Goal: Information Seeking & Learning: Learn about a topic

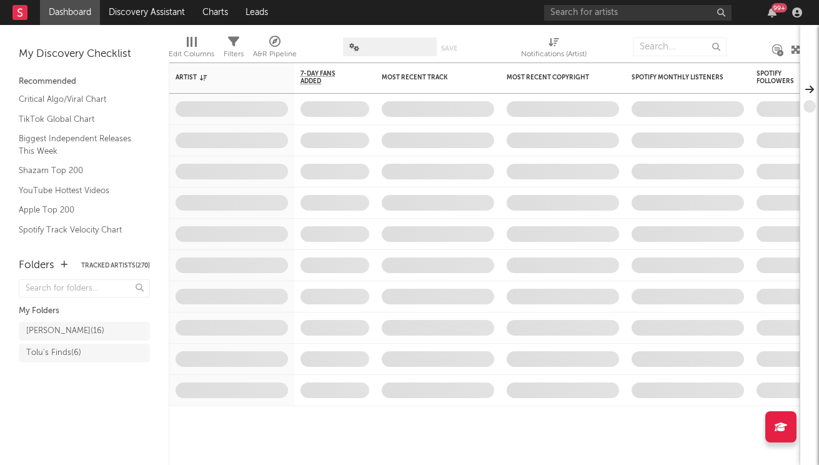
click at [766, 12] on div "99 +" at bounding box center [771, 12] width 19 height 10
click at [772, 13] on icon "button" at bounding box center [771, 12] width 9 height 10
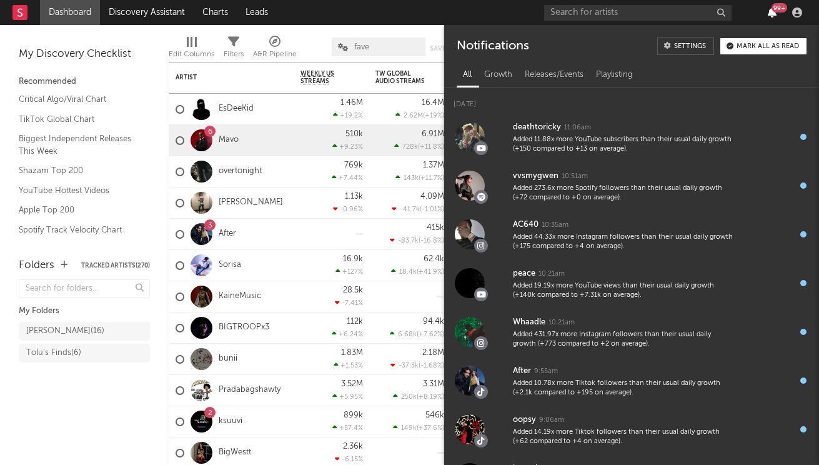
click at [772, 13] on icon "button" at bounding box center [771, 12] width 9 height 10
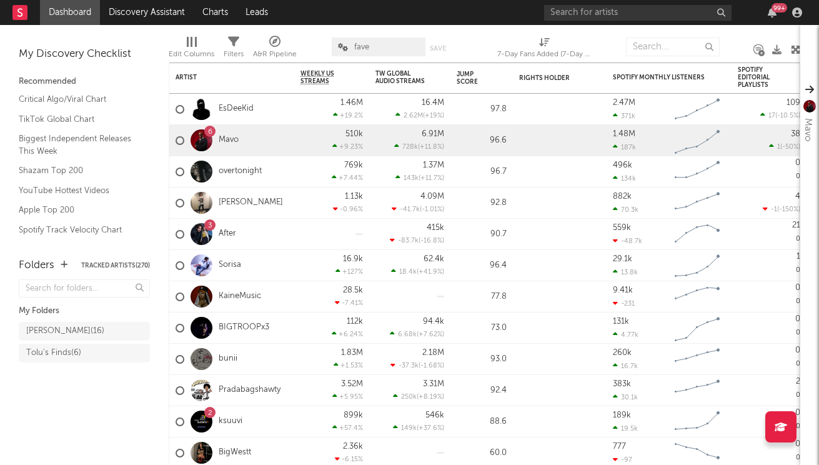
click at [284, 48] on div "A&R Pipeline" at bounding box center [275, 54] width 44 height 15
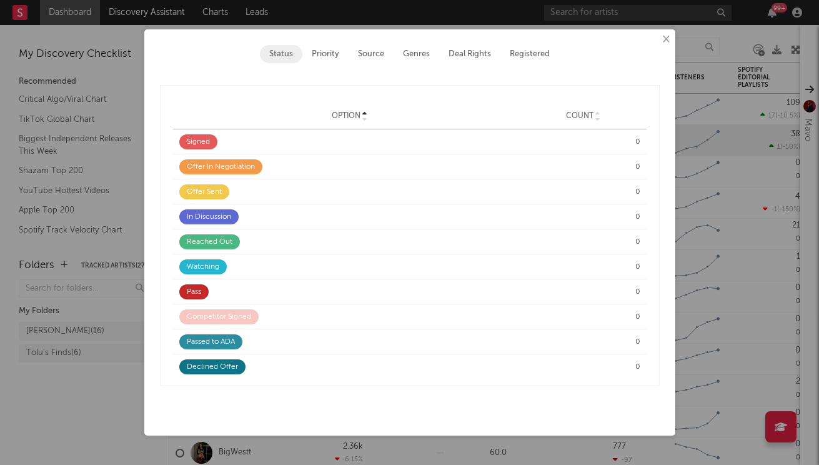
click at [665, 36] on button "×" at bounding box center [665, 39] width 14 height 14
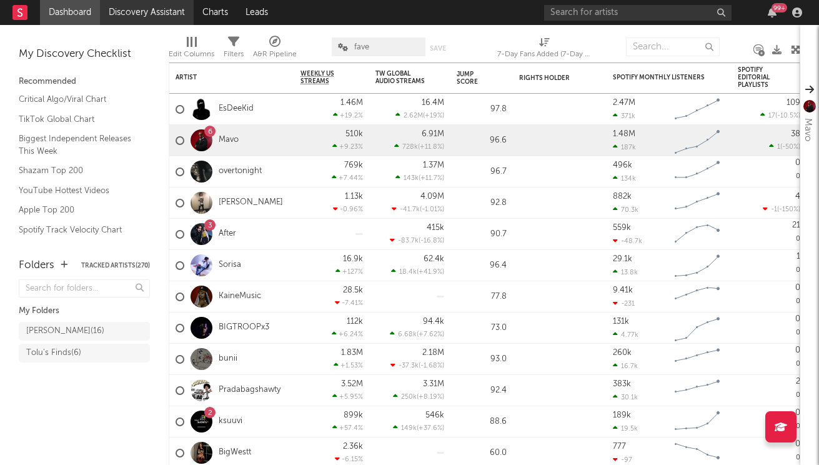
click at [176, 14] on link "Discovery Assistant" at bounding box center [147, 12] width 94 height 25
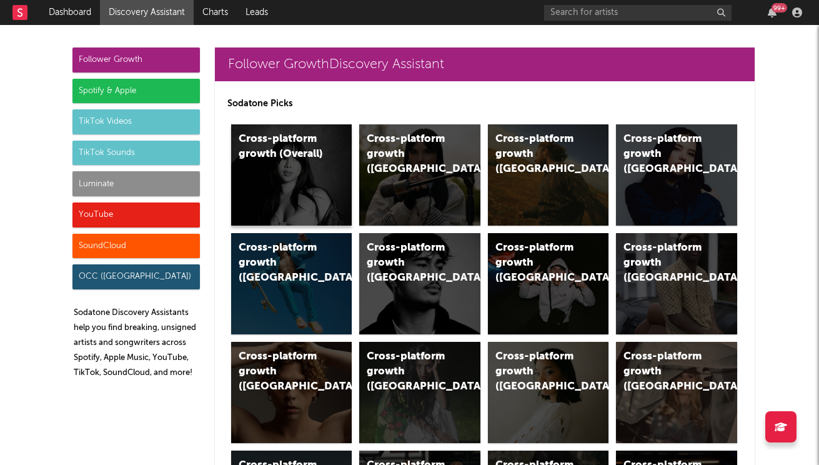
click at [282, 182] on div "Cross-platform growth (Overall)" at bounding box center [291, 174] width 121 height 101
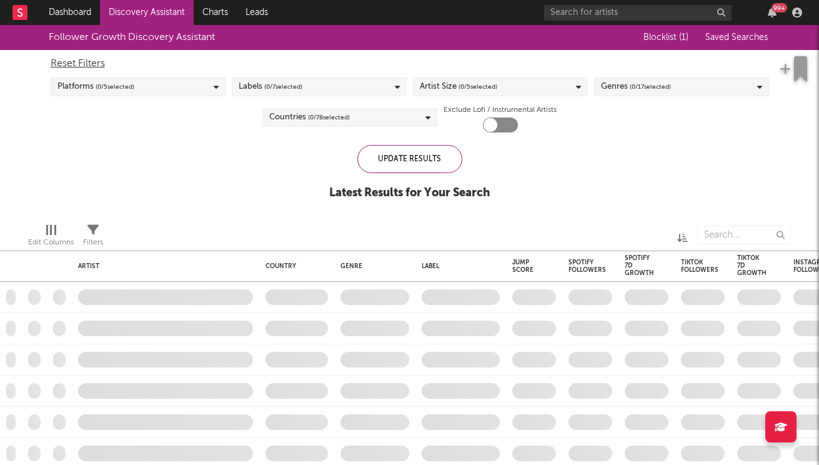
checkbox input "true"
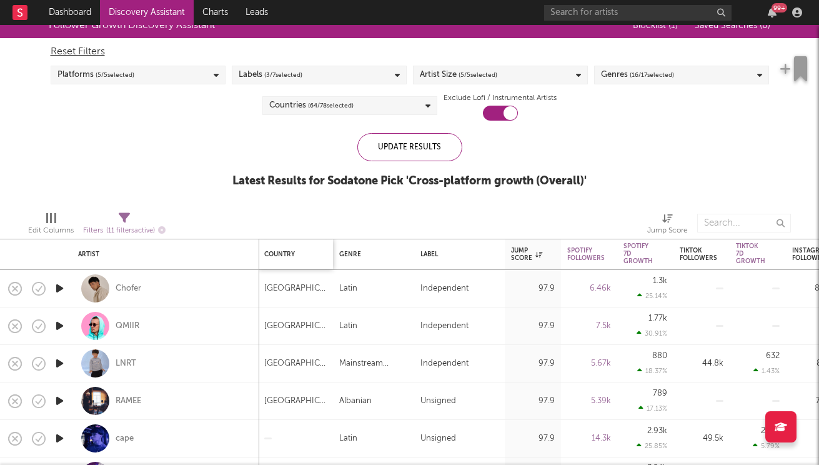
click at [291, 253] on div "Country" at bounding box center [292, 253] width 56 height 7
click at [314, 262] on div "Country" at bounding box center [295, 254] width 62 height 26
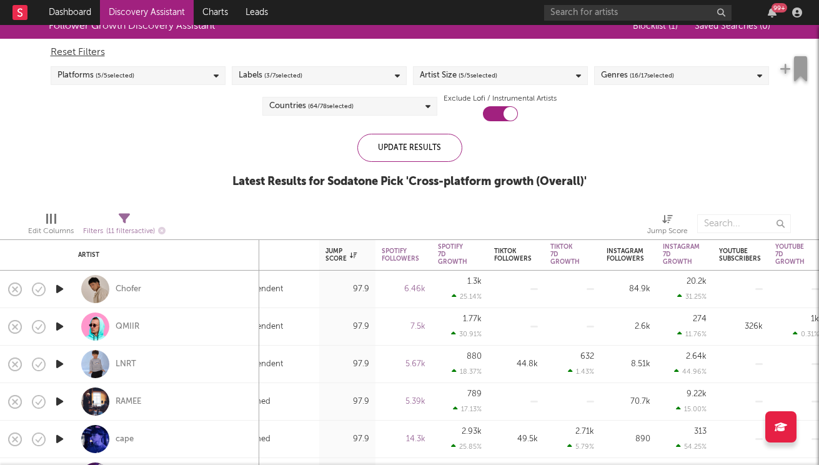
click at [421, 106] on div "Countries ( 64 / 78 selected)" at bounding box center [349, 106] width 175 height 19
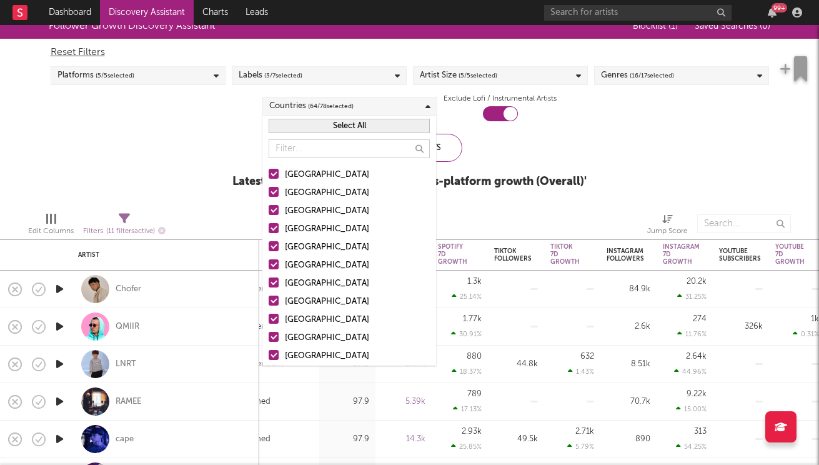
click at [278, 175] on div at bounding box center [274, 174] width 10 height 10
click at [269, 175] on input "[GEOGRAPHIC_DATA]" at bounding box center [269, 174] width 0 height 15
click at [278, 175] on div at bounding box center [274, 174] width 10 height 10
click at [269, 175] on input "[GEOGRAPHIC_DATA]" at bounding box center [269, 174] width 0 height 15
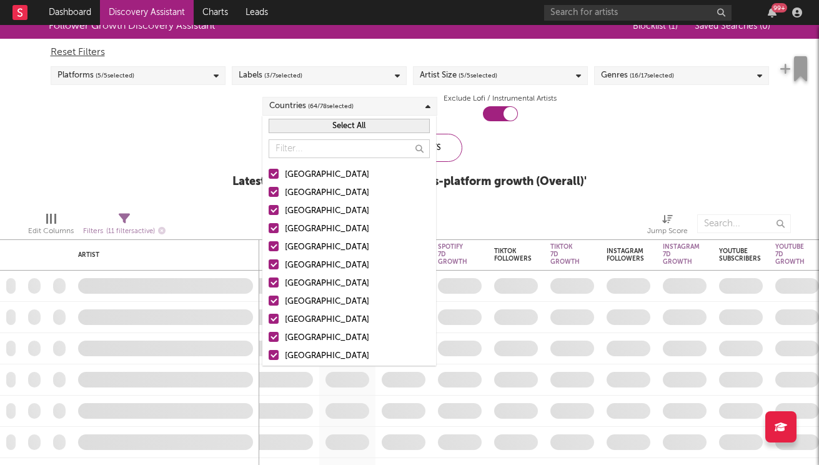
click at [274, 189] on div at bounding box center [274, 192] width 10 height 10
click at [269, 189] on input "Australia" at bounding box center [269, 192] width 0 height 15
click at [274, 204] on label "Canada" at bounding box center [349, 211] width 161 height 15
click at [269, 204] on input "Canada" at bounding box center [269, 211] width 0 height 15
click at [275, 250] on div at bounding box center [274, 246] width 10 height 10
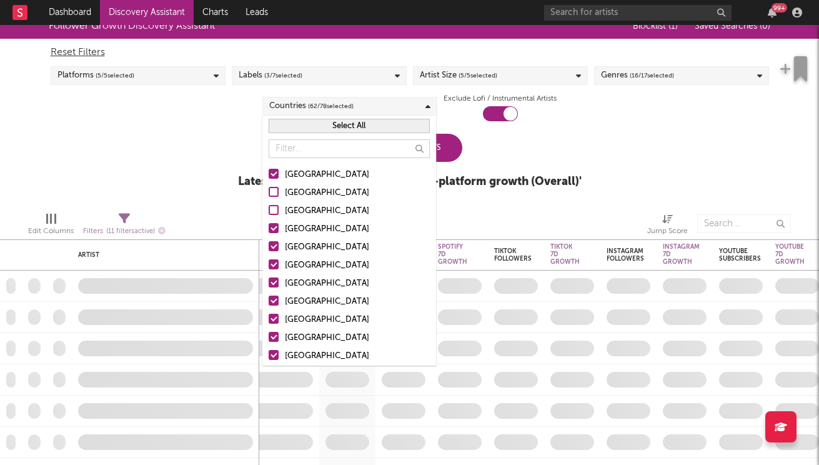
click at [269, 250] on input "Germany" at bounding box center [269, 247] width 0 height 15
click at [274, 269] on label "Belgium" at bounding box center [349, 265] width 161 height 15
click at [269, 269] on input "Belgium" at bounding box center [269, 265] width 0 height 15
click at [274, 279] on div at bounding box center [274, 282] width 10 height 10
click at [269, 279] on input "France" at bounding box center [269, 283] width 0 height 15
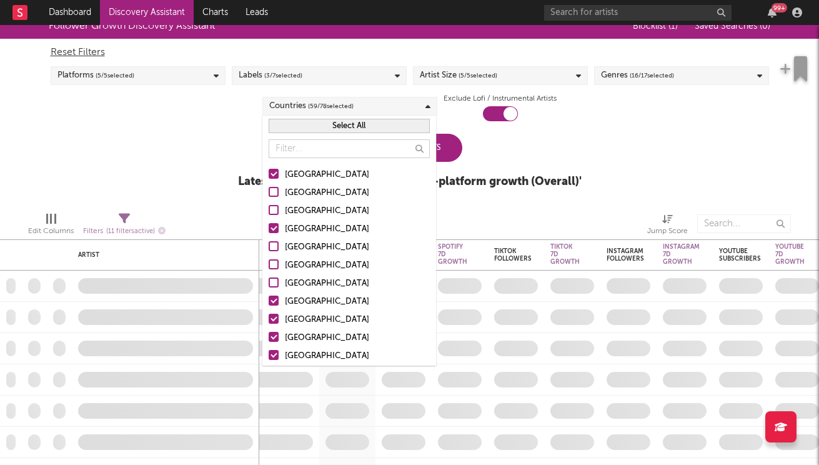
click at [274, 298] on div at bounding box center [274, 300] width 10 height 10
click at [269, 298] on input "Netherlands" at bounding box center [269, 301] width 0 height 15
click at [273, 318] on div at bounding box center [274, 318] width 10 height 10
click at [269, 318] on input "Austria" at bounding box center [269, 319] width 0 height 15
click at [323, 127] on button "Select All" at bounding box center [349, 126] width 161 height 14
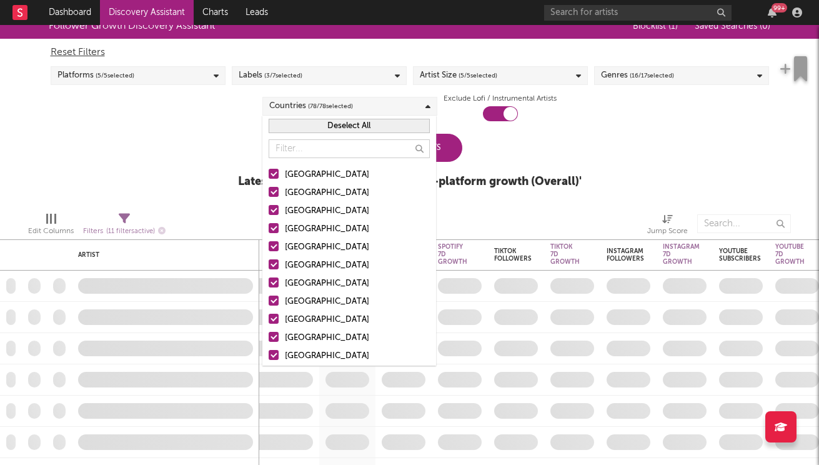
click at [323, 127] on button "Deselect All" at bounding box center [349, 126] width 161 height 14
click at [275, 171] on div at bounding box center [274, 174] width 10 height 10
click at [269, 171] on input "[GEOGRAPHIC_DATA]" at bounding box center [269, 174] width 0 height 15
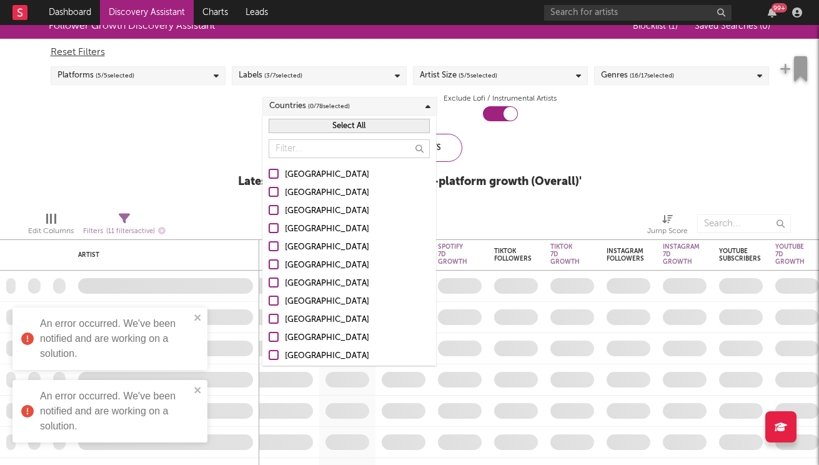
click at [274, 177] on div at bounding box center [274, 174] width 10 height 10
click at [269, 177] on input "[GEOGRAPHIC_DATA]" at bounding box center [269, 174] width 0 height 15
click at [426, 108] on icon at bounding box center [427, 106] width 5 height 8
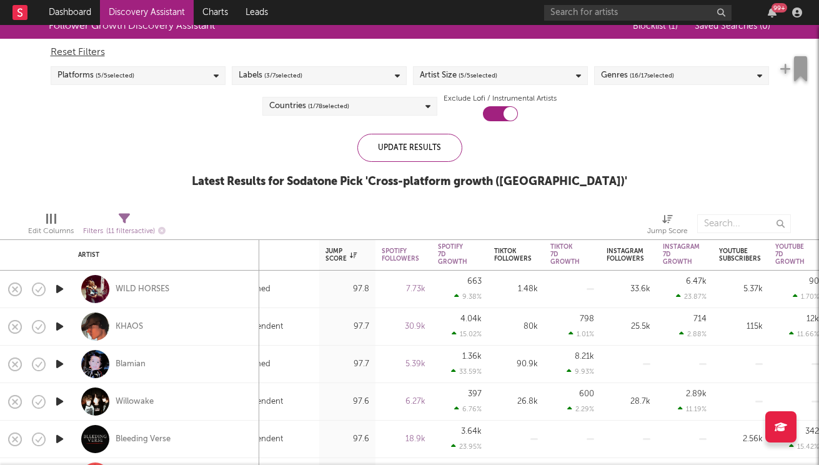
click at [425, 102] on icon at bounding box center [427, 106] width 5 height 8
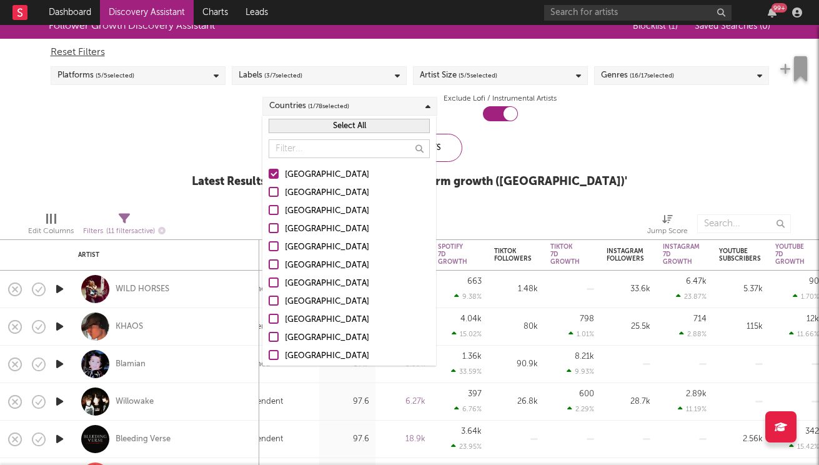
click at [403, 130] on button "Select All" at bounding box center [349, 126] width 161 height 14
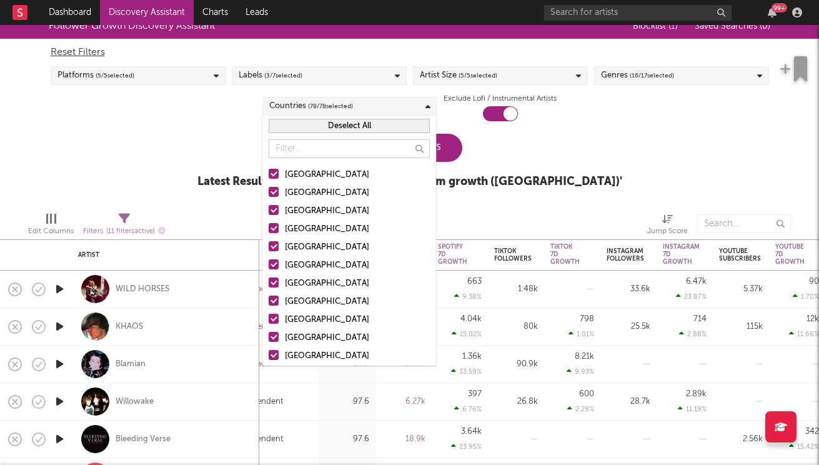
click at [401, 129] on button "Deselect All" at bounding box center [349, 126] width 161 height 14
click at [274, 174] on div at bounding box center [274, 174] width 10 height 10
click at [269, 174] on input "[GEOGRAPHIC_DATA]" at bounding box center [269, 174] width 0 height 15
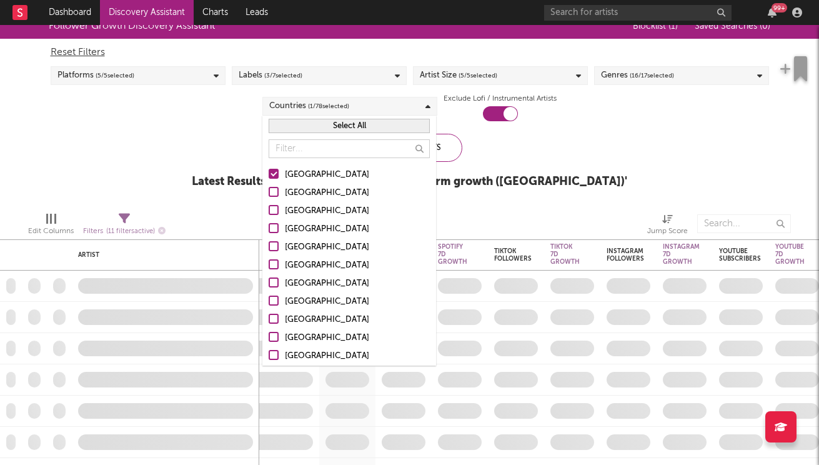
click at [275, 228] on div at bounding box center [274, 228] width 10 height 10
click at [269, 228] on input "United Kingdom" at bounding box center [269, 229] width 0 height 15
click at [425, 105] on icon at bounding box center [427, 106] width 5 height 8
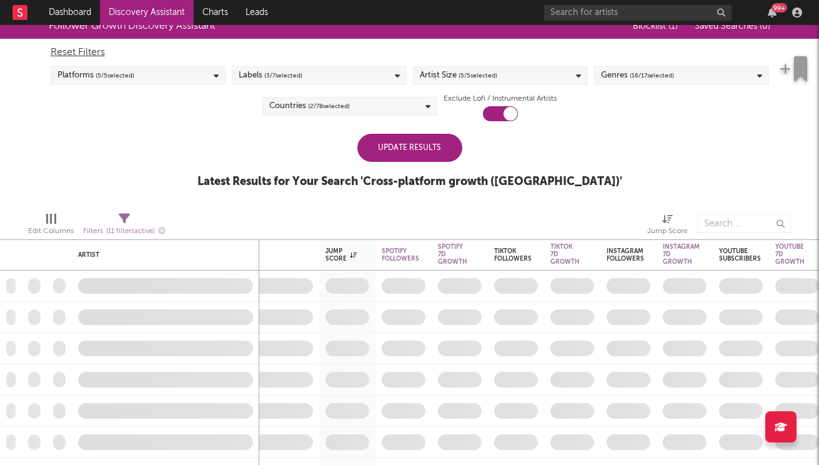
click at [433, 148] on div "Update Results" at bounding box center [409, 148] width 105 height 28
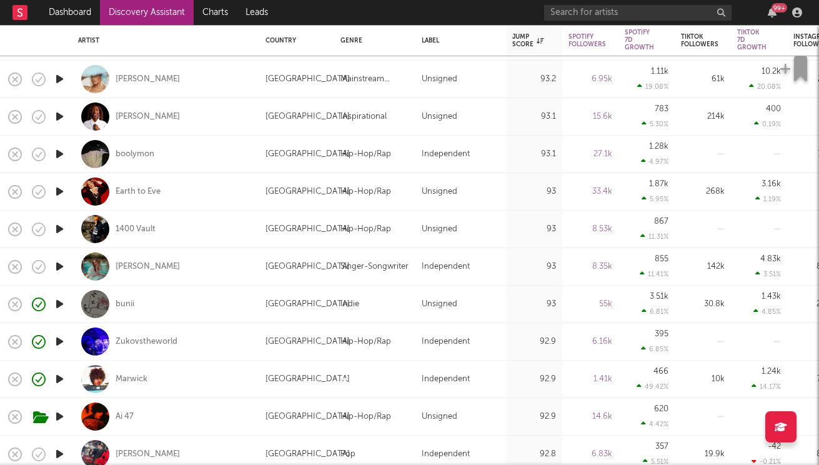
click at [61, 154] on icon "button" at bounding box center [59, 154] width 13 height 16
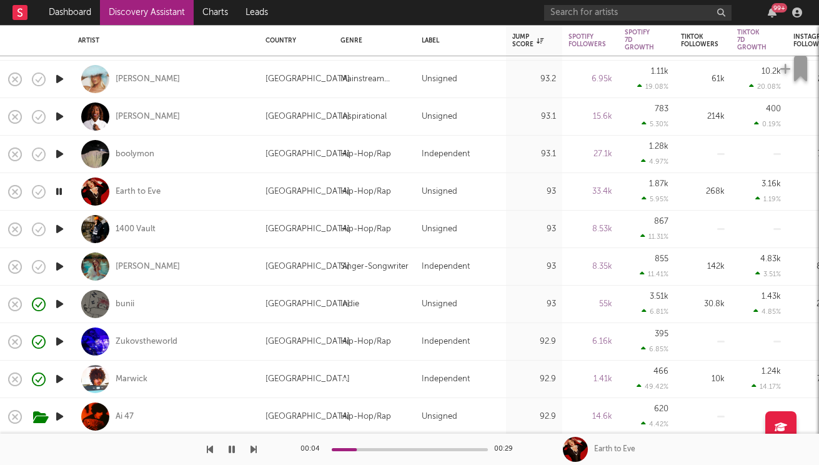
click at [256, 449] on icon "button" at bounding box center [253, 449] width 6 height 10
click at [252, 451] on icon "button" at bounding box center [253, 449] width 6 height 10
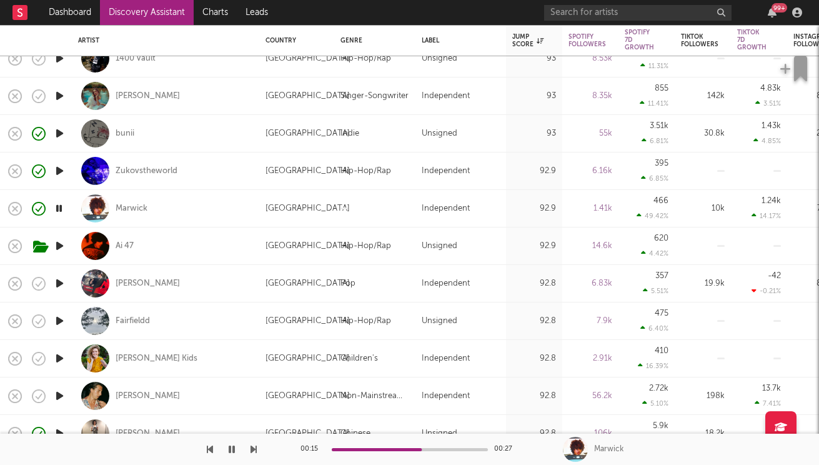
click at [63, 282] on icon "button" at bounding box center [59, 283] width 13 height 16
click at [61, 320] on icon "button" at bounding box center [59, 321] width 13 height 16
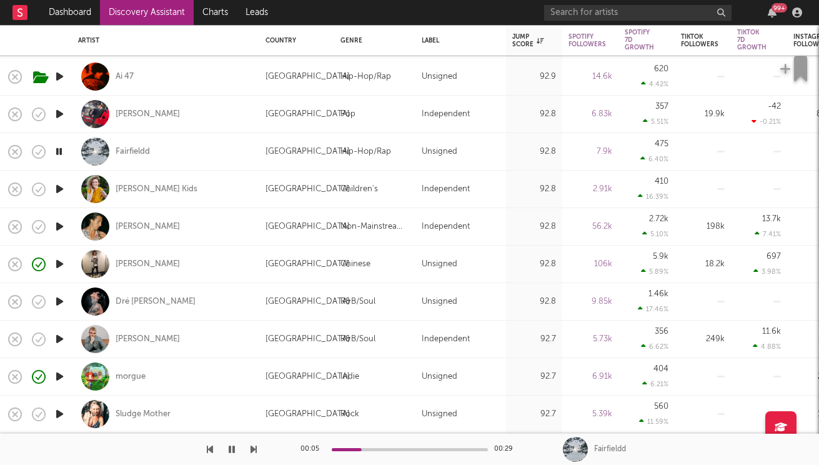
click at [62, 338] on icon "button" at bounding box center [59, 339] width 13 height 16
click at [59, 376] on icon "button" at bounding box center [59, 376] width 13 height 16
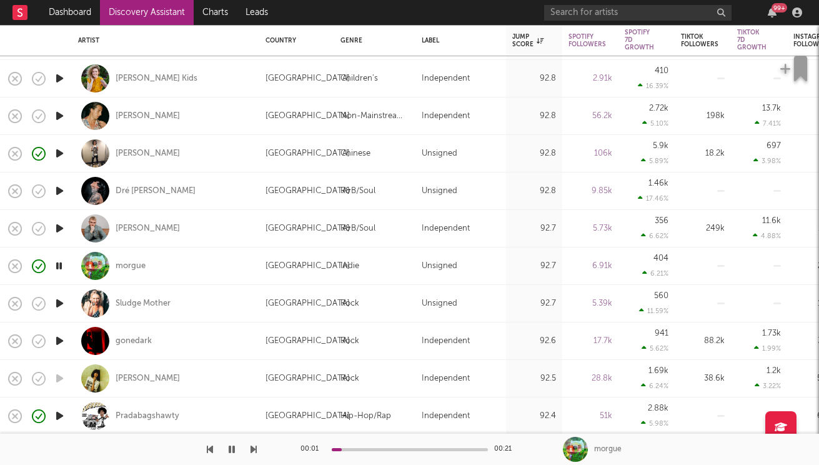
click at [63, 340] on icon "button" at bounding box center [59, 341] width 13 height 16
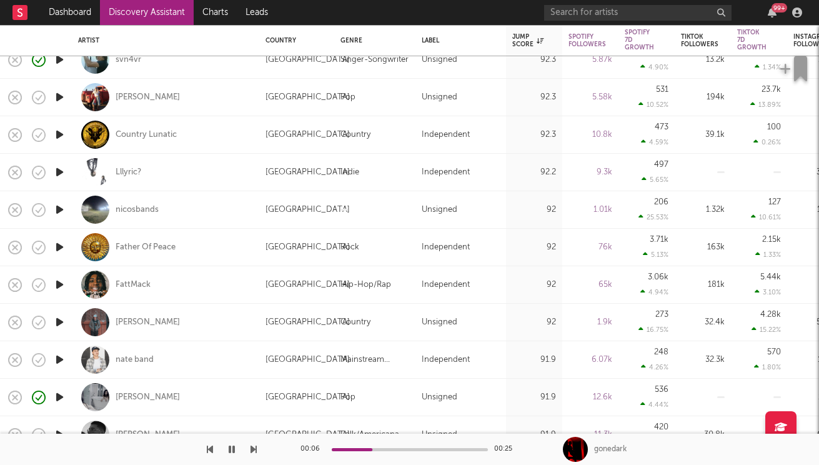
click at [57, 355] on icon "button" at bounding box center [59, 360] width 13 height 16
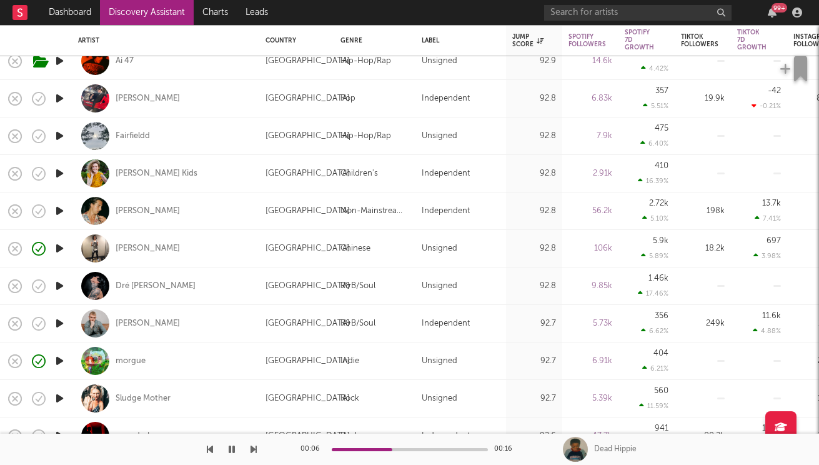
click at [227, 451] on button "button" at bounding box center [231, 448] width 12 height 31
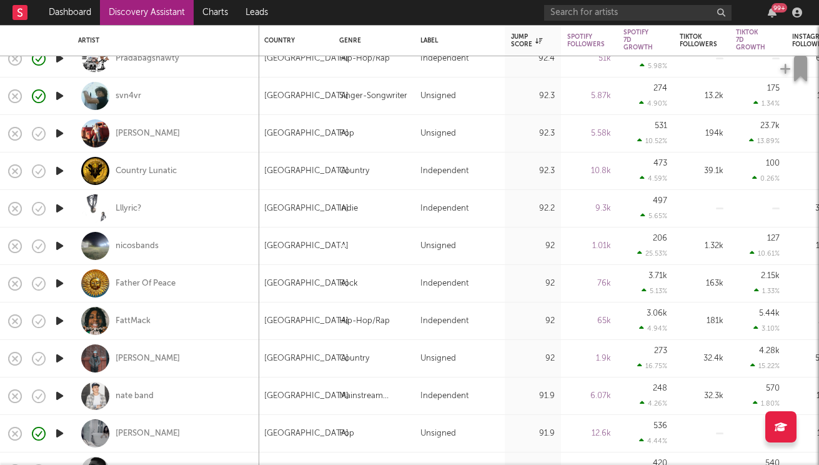
click at [56, 247] on icon "button" at bounding box center [59, 246] width 13 height 16
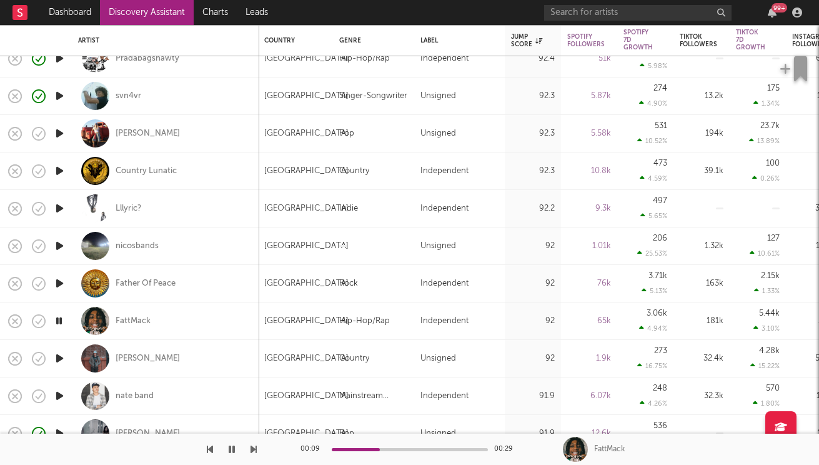
click at [230, 450] on icon "button" at bounding box center [232, 449] width 6 height 10
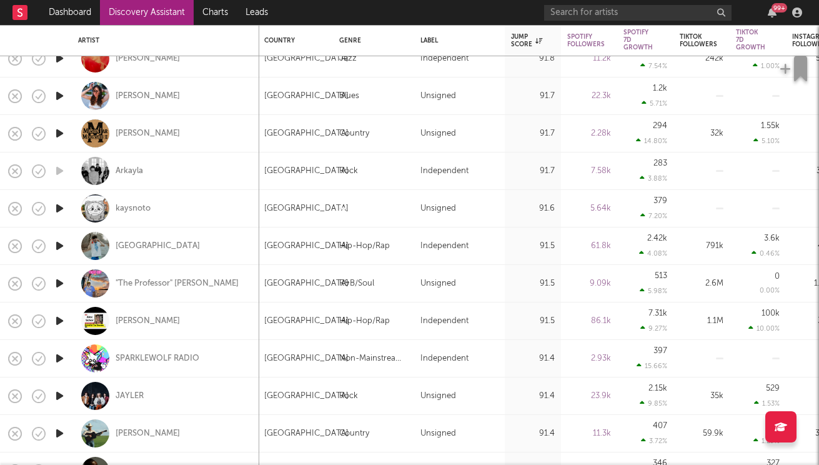
click at [54, 322] on icon "button" at bounding box center [59, 321] width 13 height 16
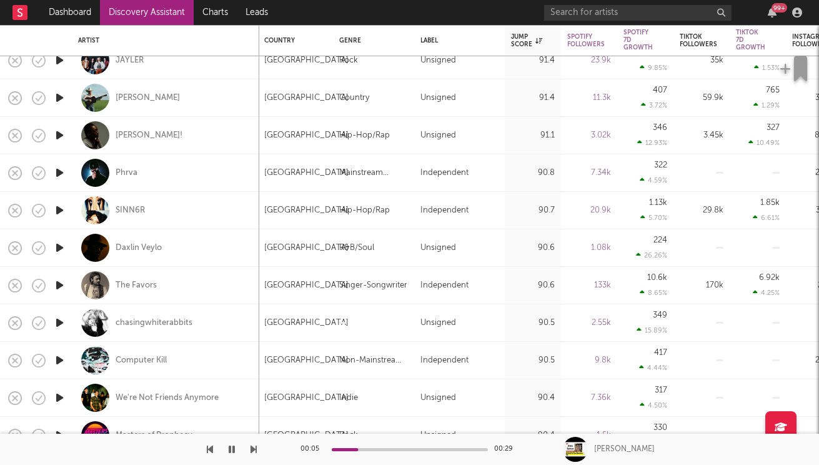
click at [59, 323] on icon "button" at bounding box center [59, 323] width 13 height 16
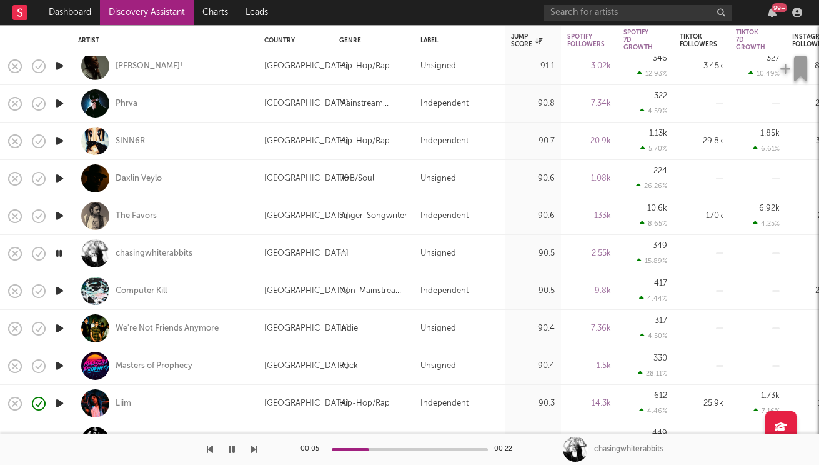
click at [58, 289] on icon "button" at bounding box center [59, 291] width 13 height 16
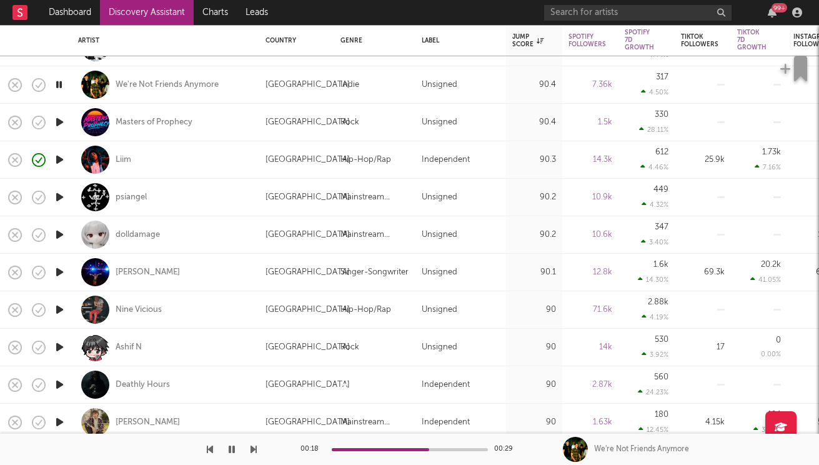
click at [232, 450] on icon "button" at bounding box center [232, 449] width 6 height 10
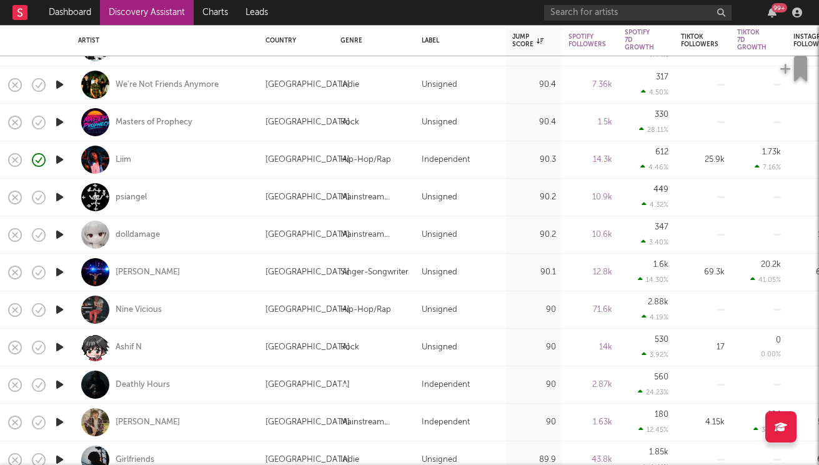
click at [62, 235] on icon "button" at bounding box center [59, 235] width 13 height 16
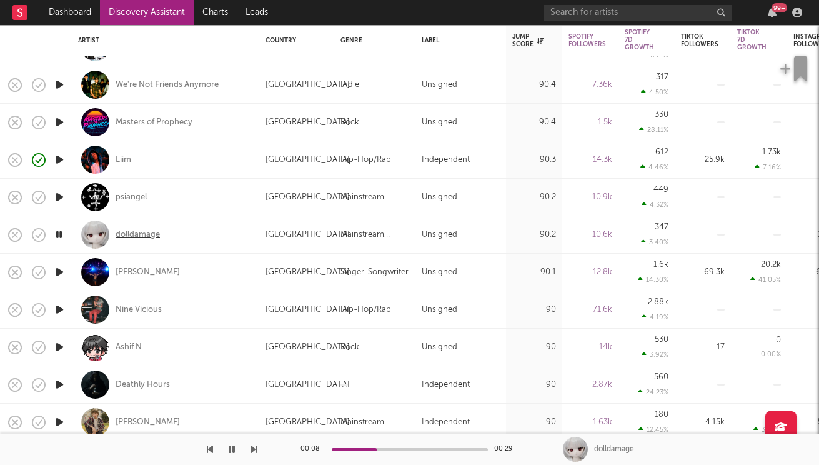
click at [132, 232] on div "dolldamage" at bounding box center [138, 234] width 44 height 11
click at [61, 193] on icon "button" at bounding box center [59, 197] width 13 height 16
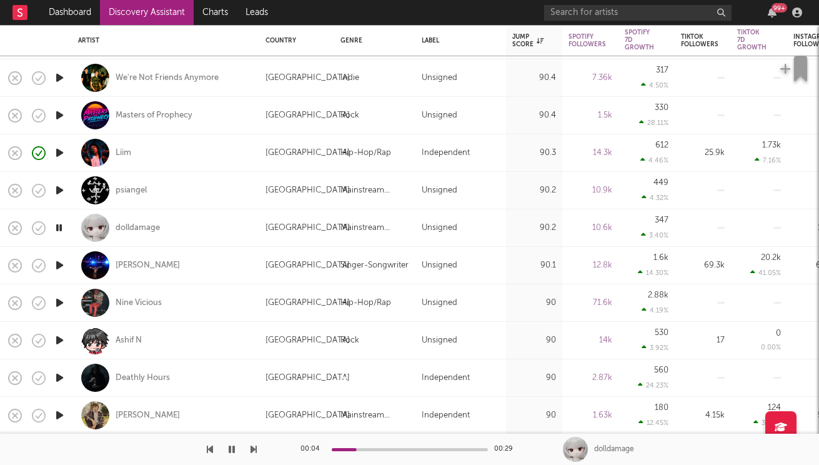
click at [61, 338] on icon "button" at bounding box center [59, 340] width 13 height 16
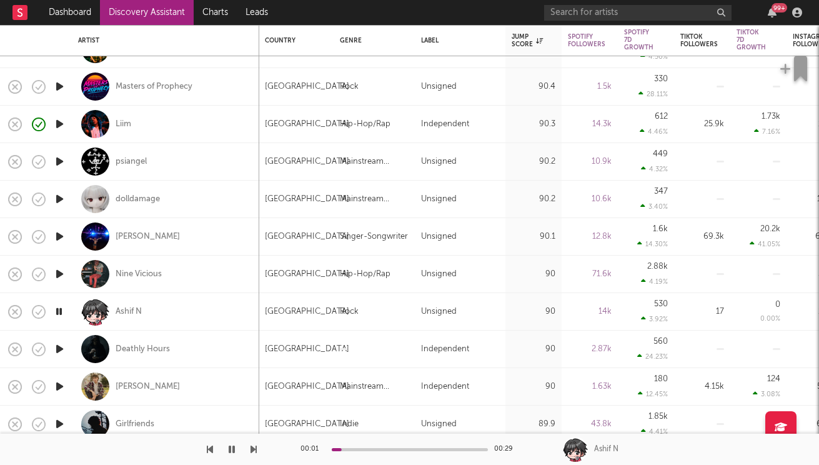
click at [61, 352] on icon "button" at bounding box center [59, 349] width 13 height 16
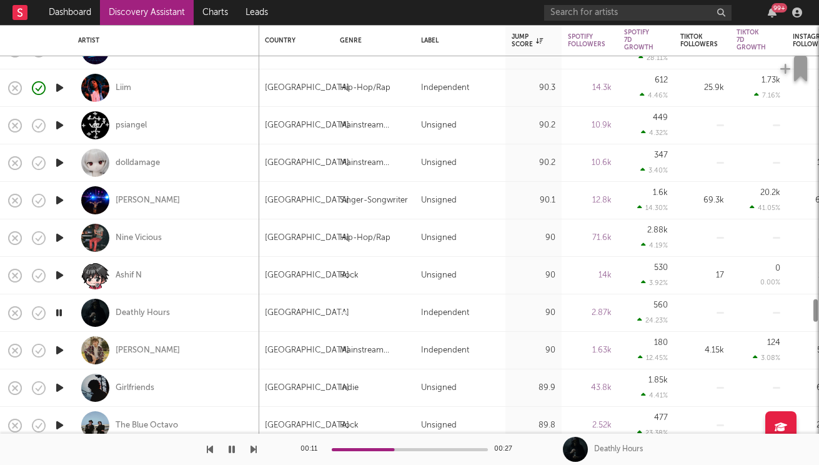
click at [60, 388] on icon "button" at bounding box center [59, 388] width 13 height 16
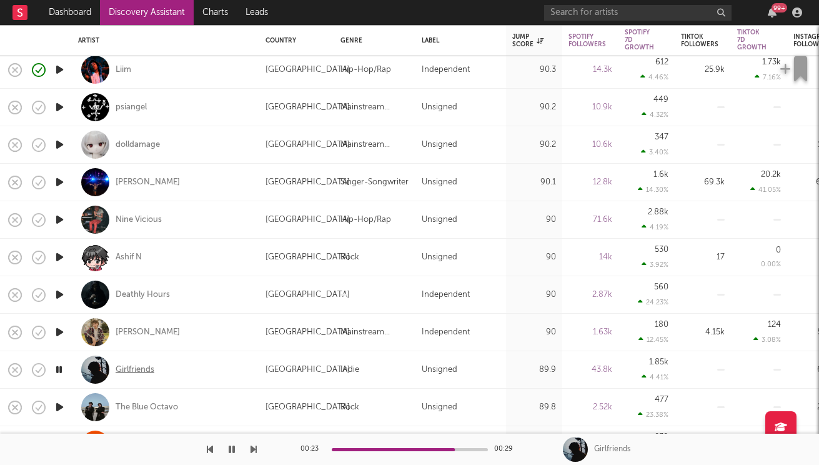
click at [141, 370] on div "Girlfriends" at bounding box center [135, 369] width 39 height 11
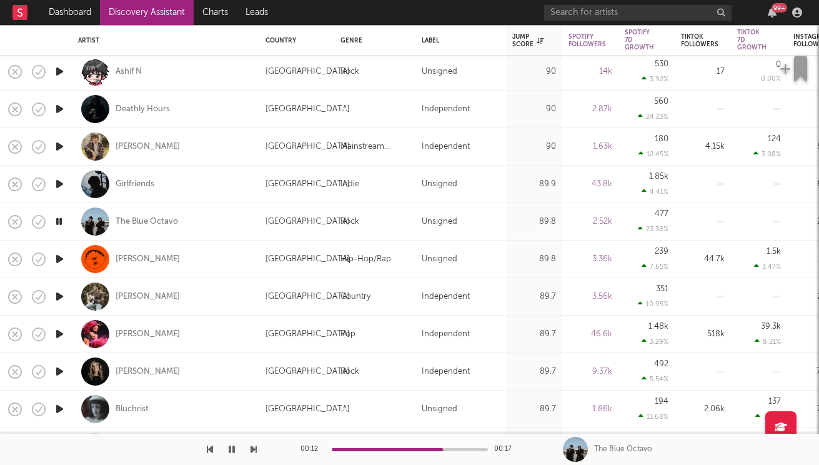
click at [55, 335] on icon "button" at bounding box center [59, 334] width 13 height 16
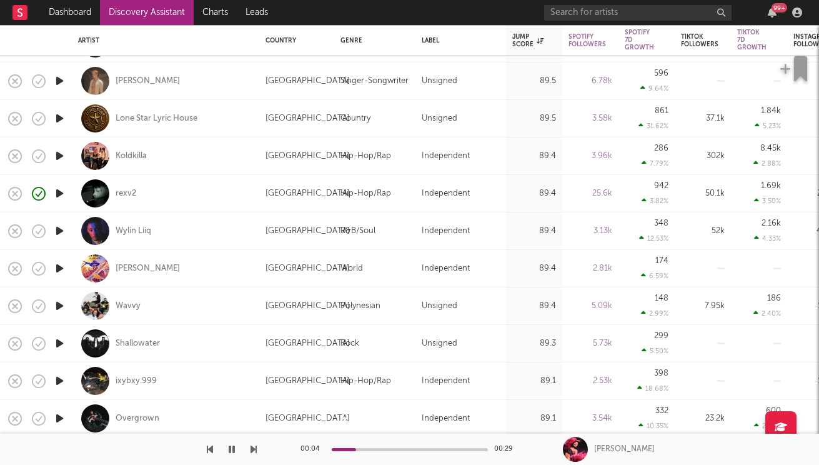
click at [59, 345] on icon "button" at bounding box center [59, 343] width 13 height 16
click at [59, 304] on icon "button" at bounding box center [59, 306] width 13 height 16
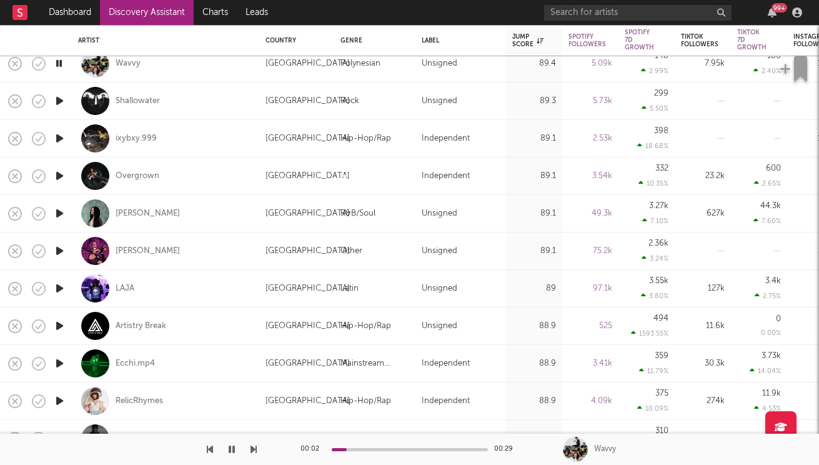
click at [62, 250] on icon "button" at bounding box center [59, 251] width 13 height 16
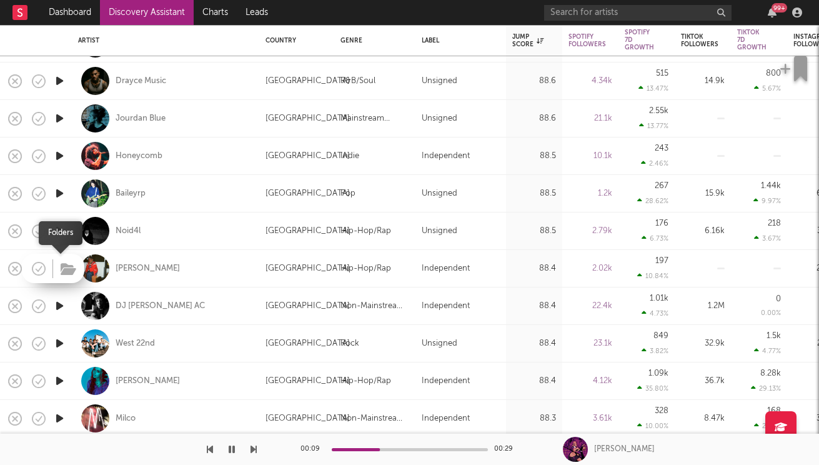
click at [59, 265] on button "button" at bounding box center [68, 269] width 19 height 19
click at [57, 418] on icon "button" at bounding box center [59, 418] width 13 height 16
click at [121, 419] on div "Milco" at bounding box center [126, 418] width 20 height 11
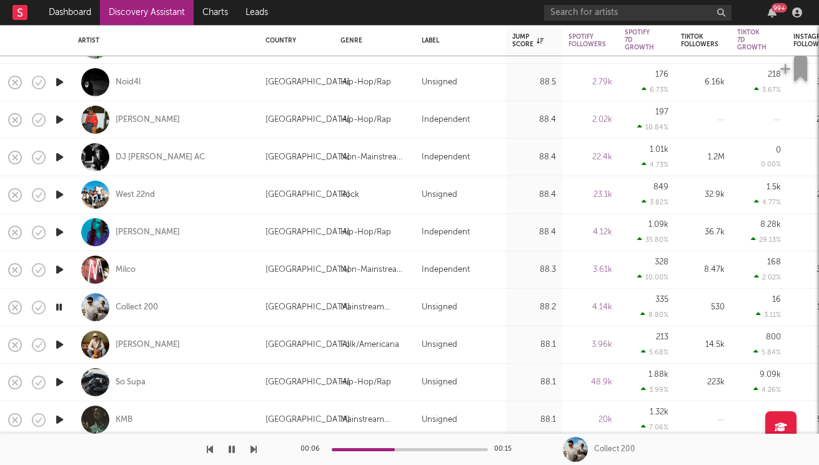
click at [57, 377] on icon "button" at bounding box center [59, 382] width 13 height 16
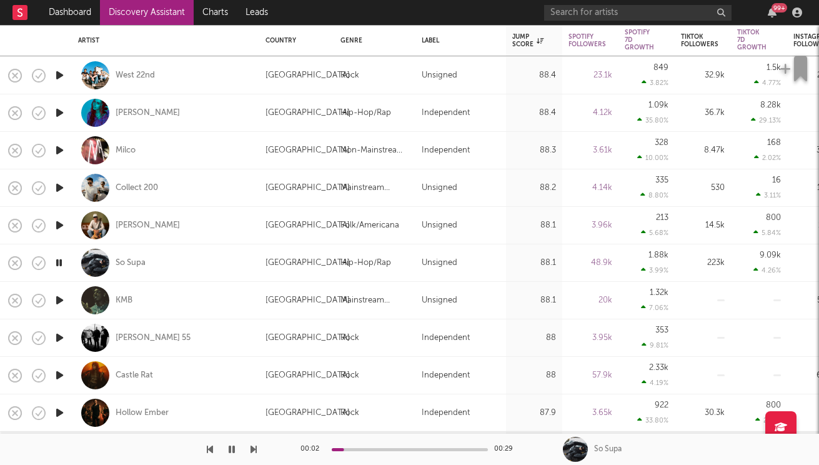
click at [62, 375] on icon "button" at bounding box center [59, 375] width 13 height 16
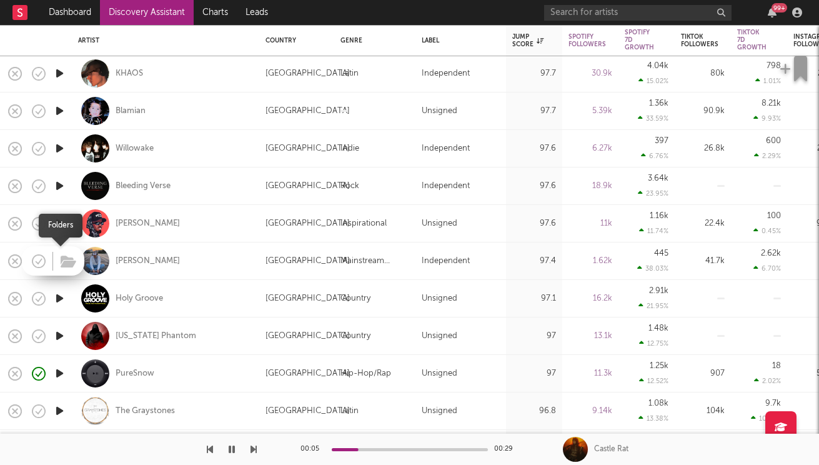
click at [69, 251] on span at bounding box center [67, 261] width 22 height 22
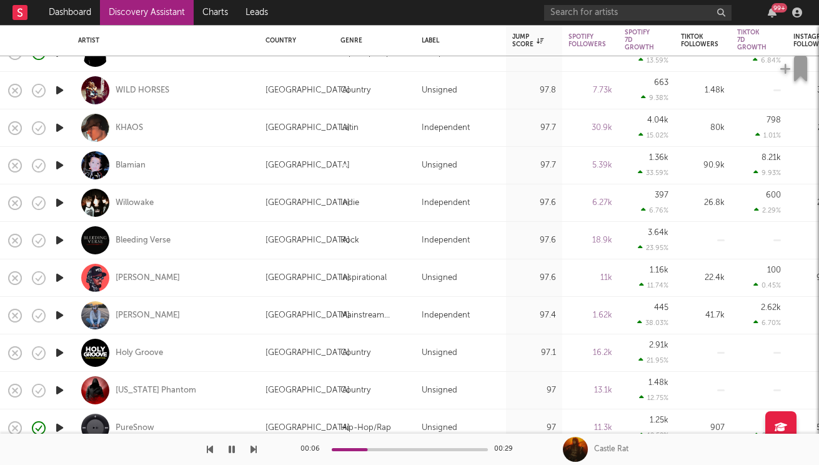
click at [56, 200] on icon "button" at bounding box center [59, 203] width 13 height 16
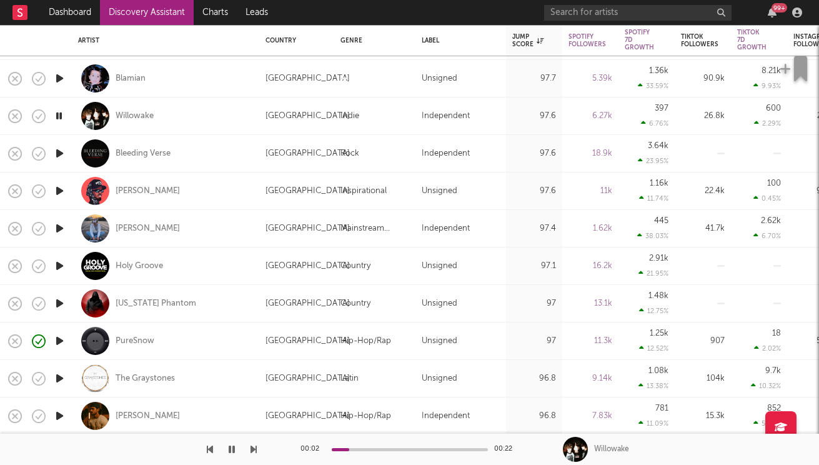
click at [56, 342] on icon "button" at bounding box center [59, 341] width 13 height 16
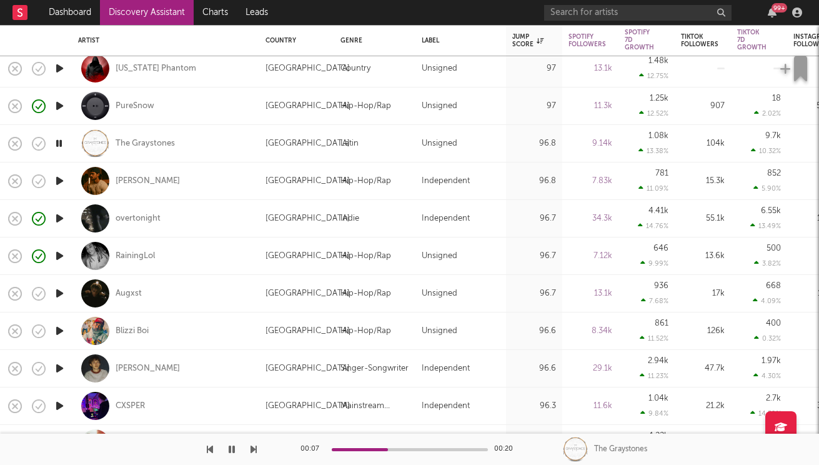
click at [58, 178] on icon "button" at bounding box center [59, 181] width 13 height 16
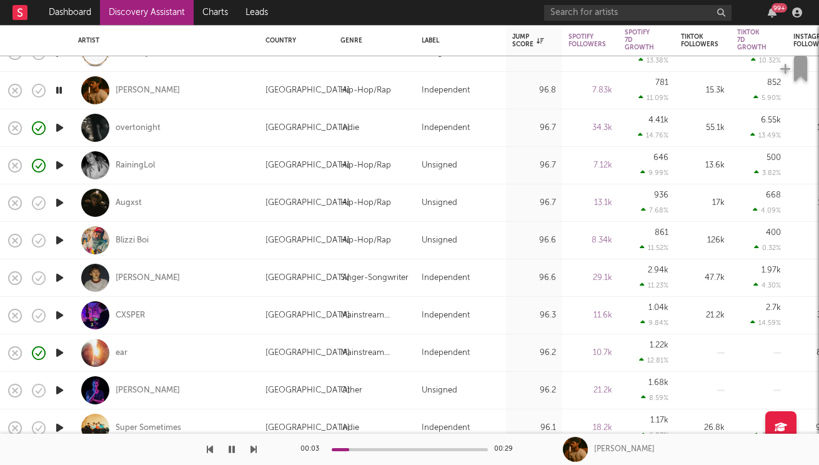
click at [57, 349] on icon "button" at bounding box center [59, 353] width 13 height 16
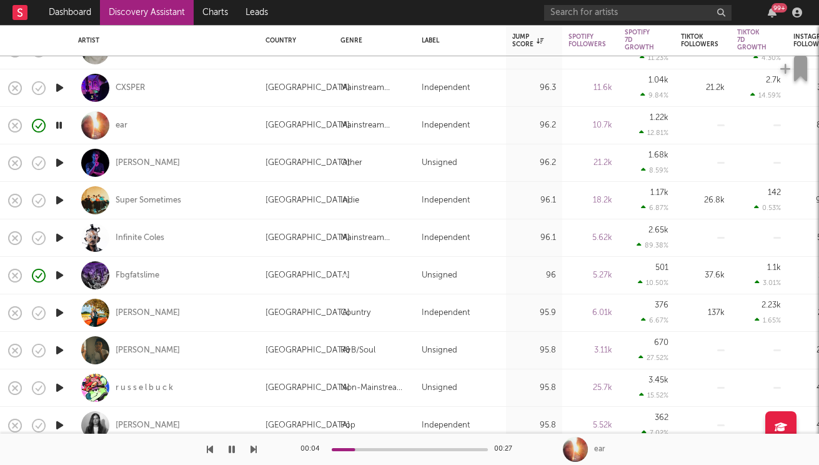
click at [61, 391] on icon "button" at bounding box center [59, 388] width 13 height 16
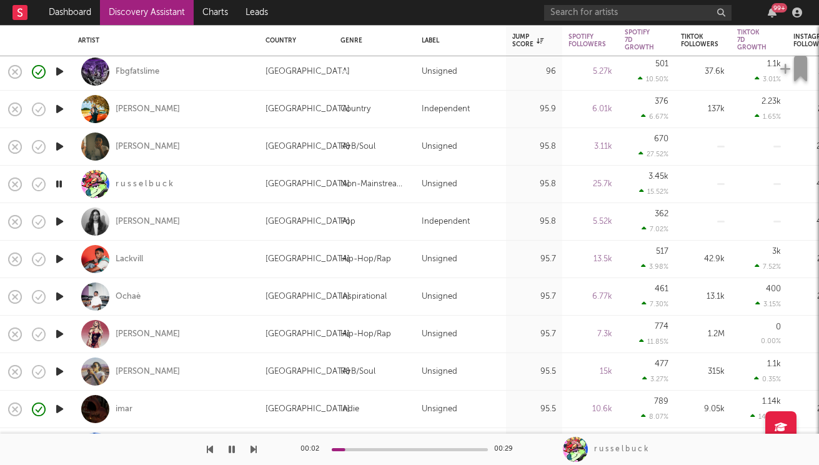
click at [57, 370] on icon "button" at bounding box center [59, 371] width 13 height 16
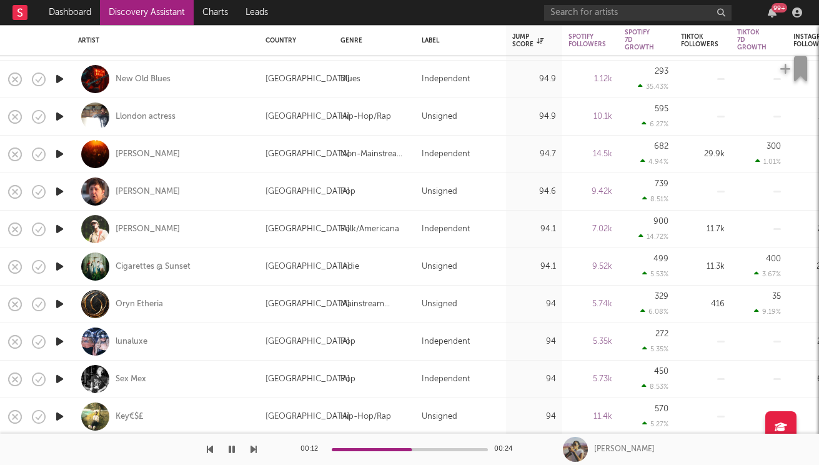
click at [60, 341] on icon "button" at bounding box center [59, 341] width 13 height 16
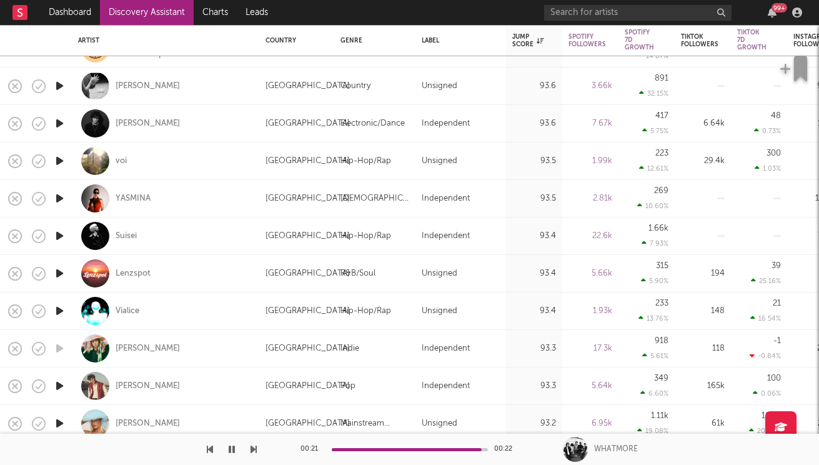
click at [232, 448] on icon "button" at bounding box center [232, 449] width 6 height 10
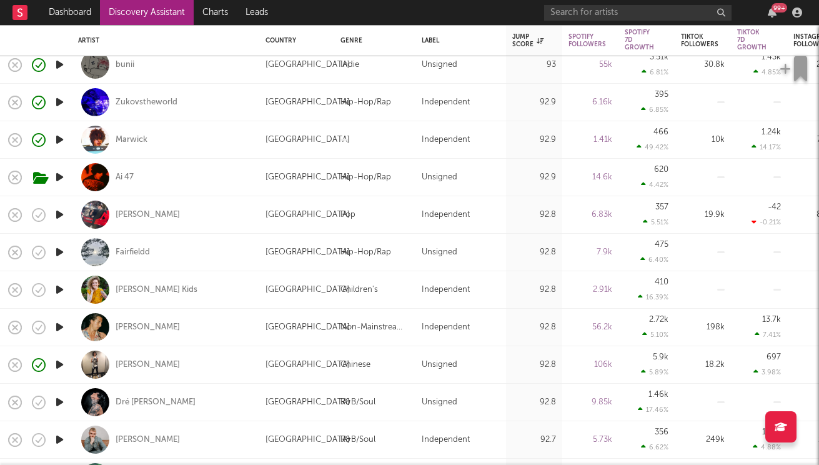
click at [59, 250] on icon "button" at bounding box center [59, 252] width 13 height 16
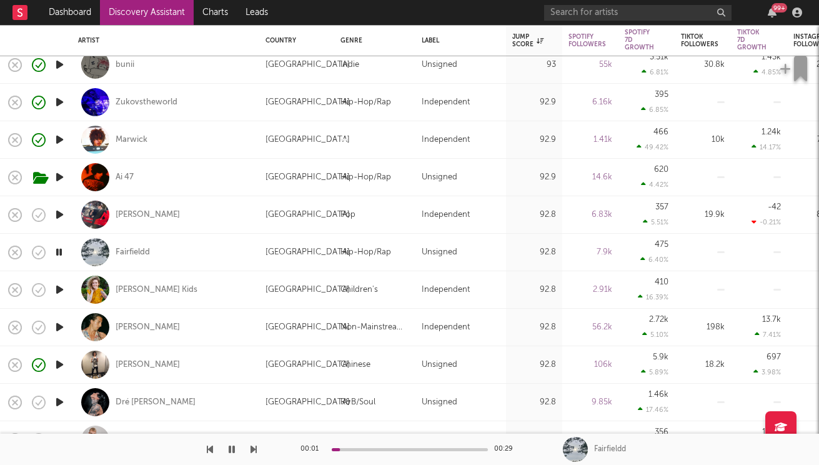
click at [63, 214] on icon "button" at bounding box center [59, 215] width 13 height 16
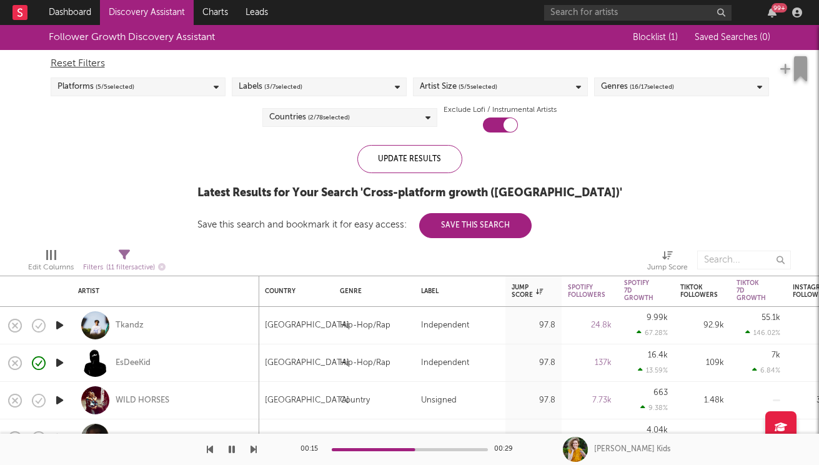
click at [237, 447] on button "button" at bounding box center [231, 448] width 12 height 31
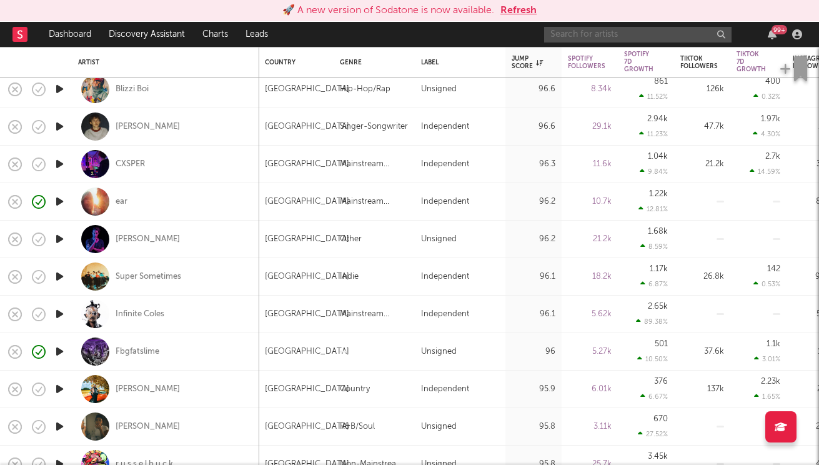
click at [565, 32] on input "text" at bounding box center [637, 35] width 187 height 16
type input "girlfriends"
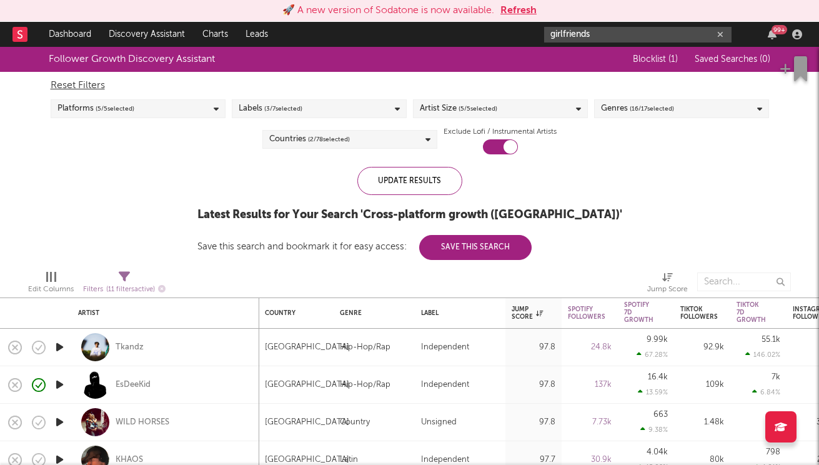
click at [623, 33] on input "girlfriends" at bounding box center [637, 35] width 187 height 16
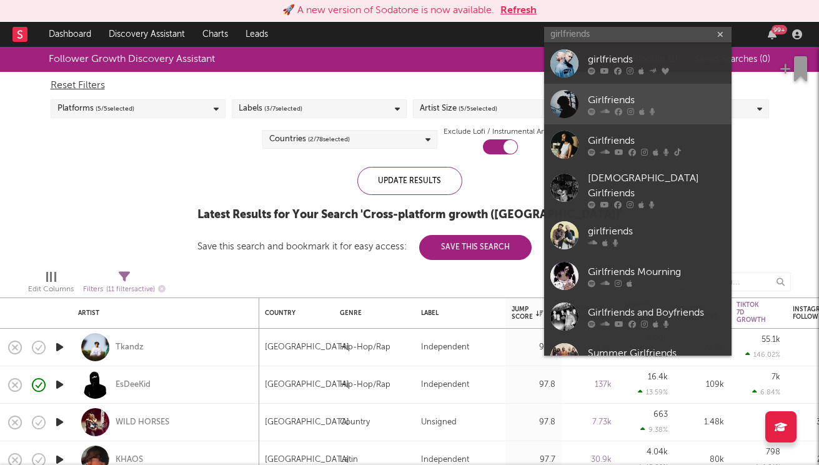
click at [565, 100] on div at bounding box center [564, 104] width 28 height 28
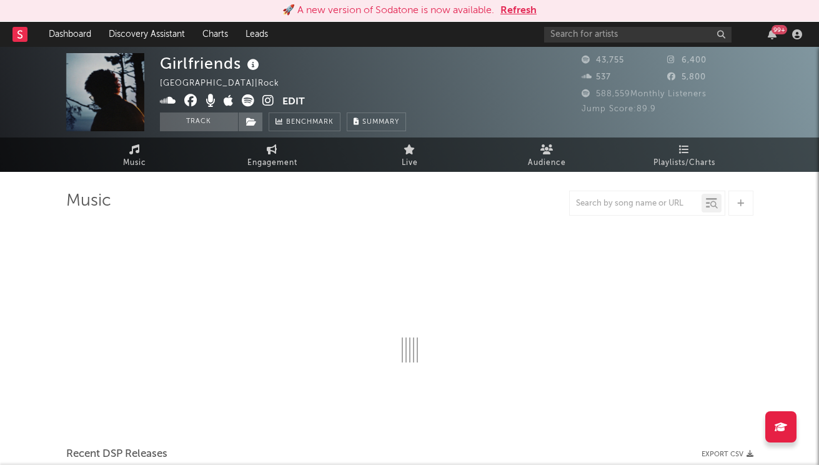
select select "6m"
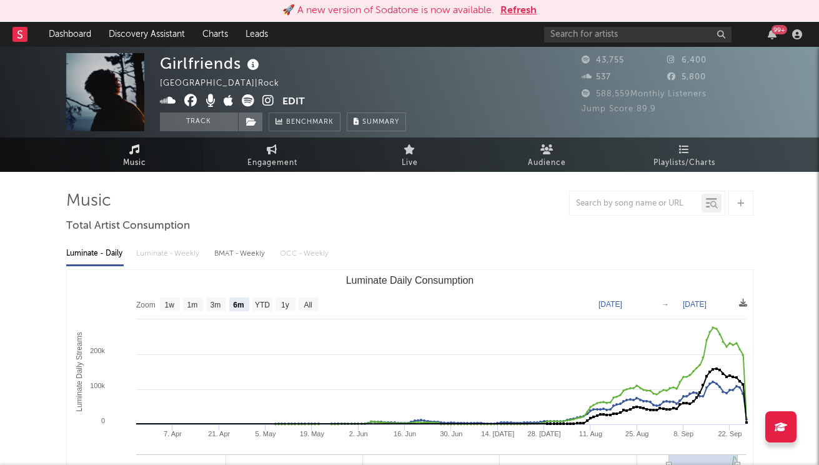
click at [162, 155] on link "Music" at bounding box center [134, 154] width 137 height 34
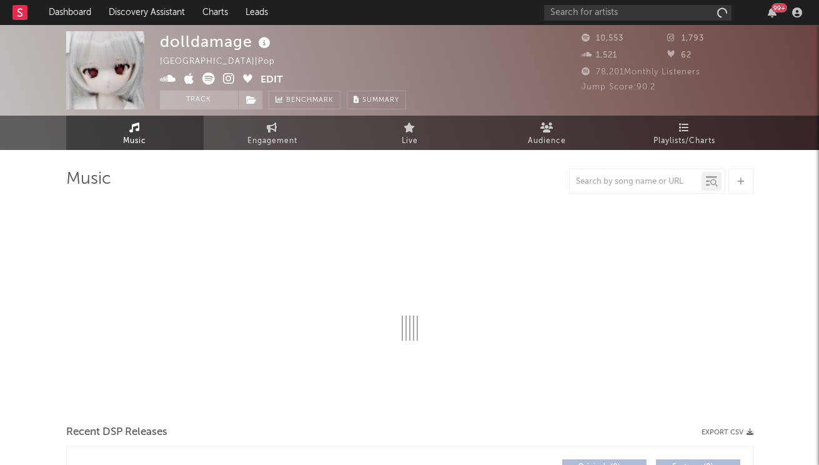
select select "6m"
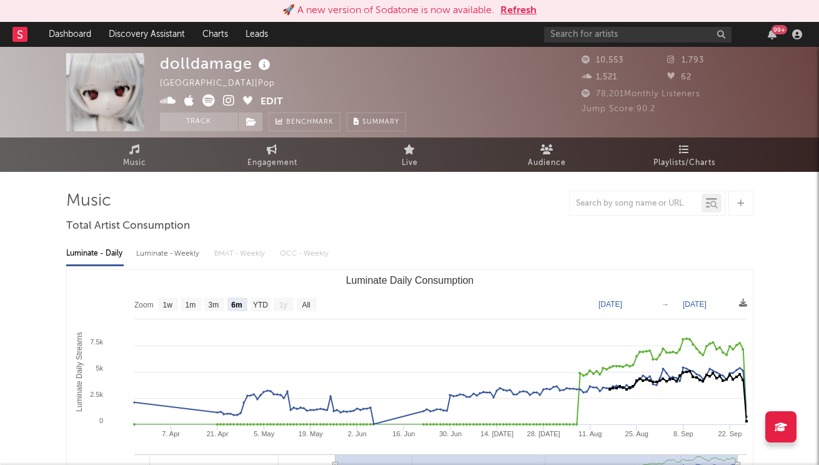
click at [674, 59] on icon at bounding box center [673, 60] width 12 height 8
click at [579, 37] on input "text" at bounding box center [637, 35] width 187 height 16
click at [152, 16] on div "🚀 A new version of Sodatone is now available. Refresh" at bounding box center [409, 10] width 806 height 15
click at [149, 29] on link "Discovery Assistant" at bounding box center [147, 34] width 94 height 25
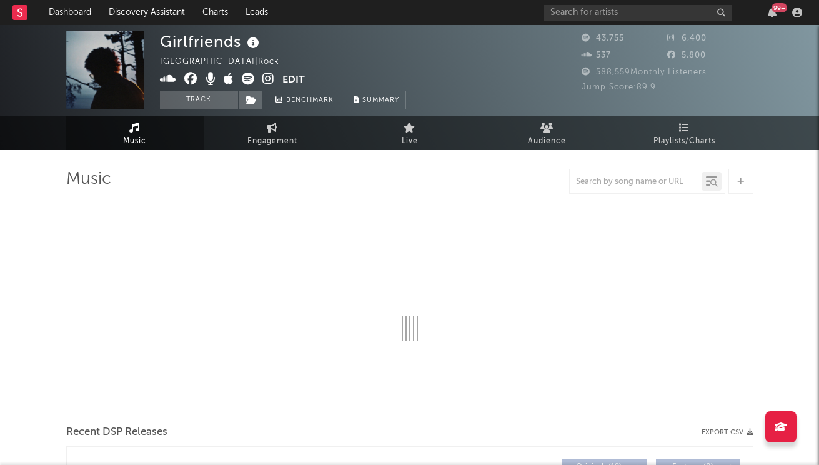
select select "6m"
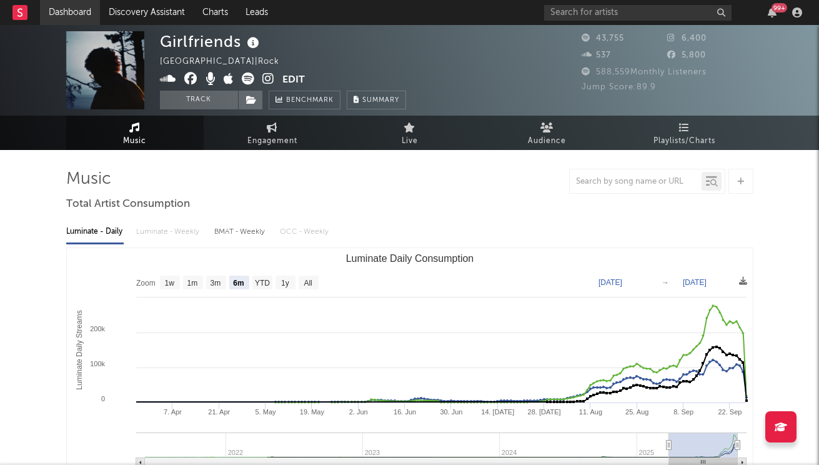
click at [80, 11] on link "Dashboard" at bounding box center [70, 12] width 60 height 25
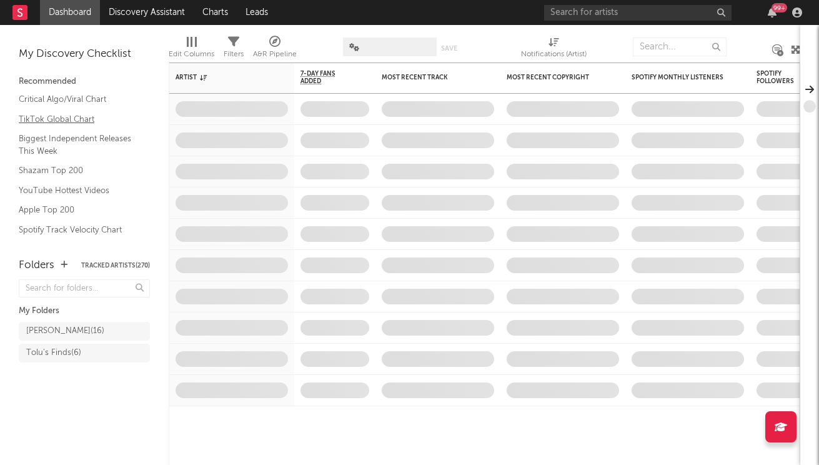
click at [53, 114] on link "TikTok Global Chart" at bounding box center [78, 119] width 119 height 14
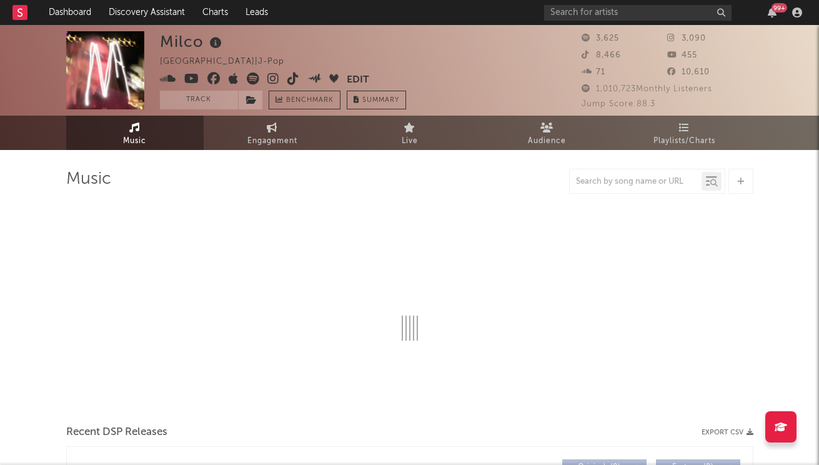
select select "1w"
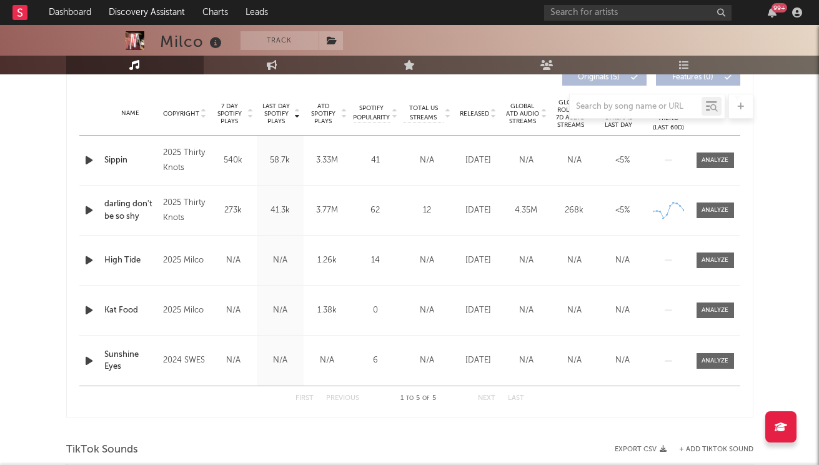
scroll to position [624, 0]
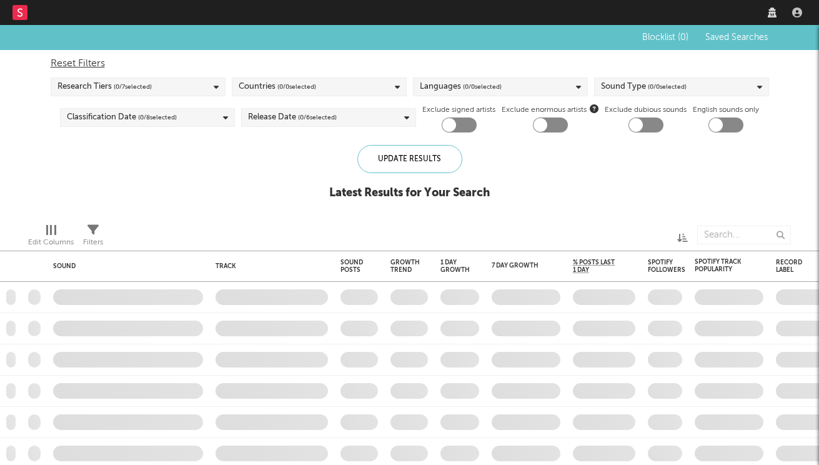
checkbox input "true"
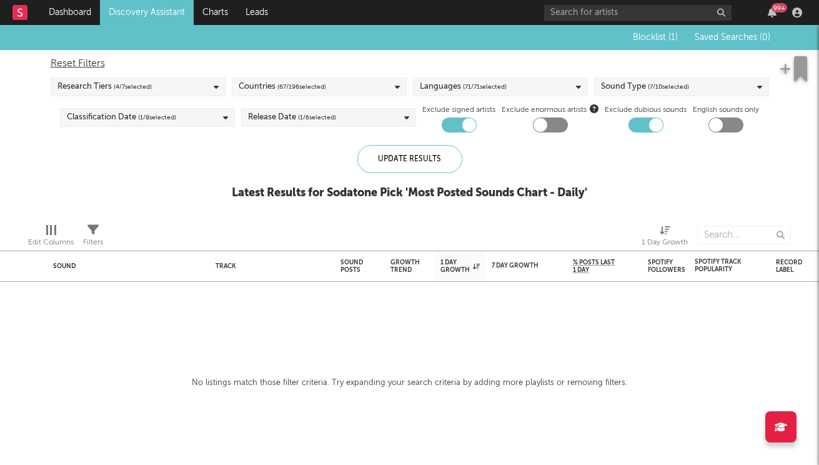
click at [534, 127] on div at bounding box center [540, 125] width 14 height 14
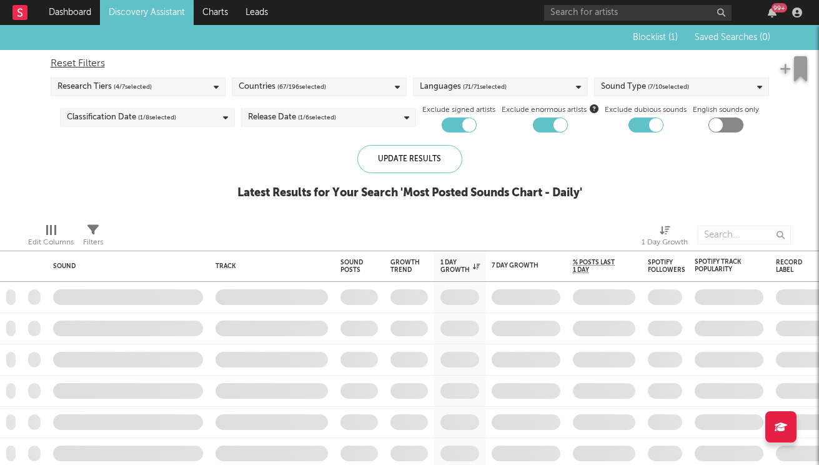
click at [557, 128] on div at bounding box center [560, 125] width 14 height 14
checkbox input "false"
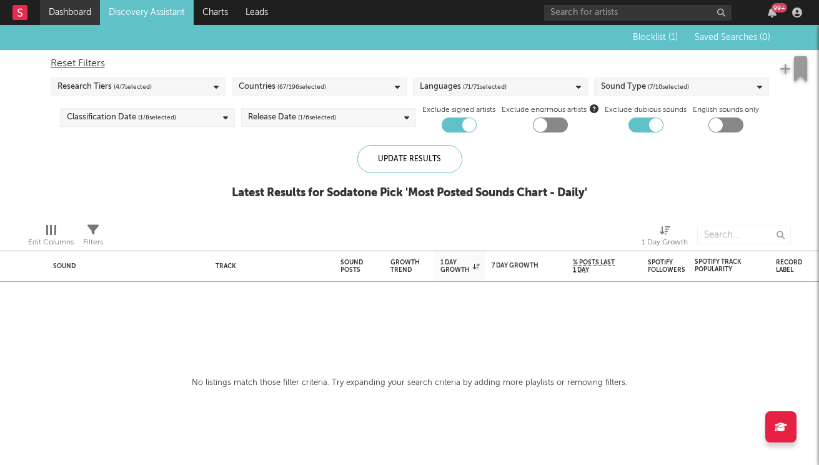
click at [77, 7] on link "Dashboard" at bounding box center [70, 12] width 60 height 25
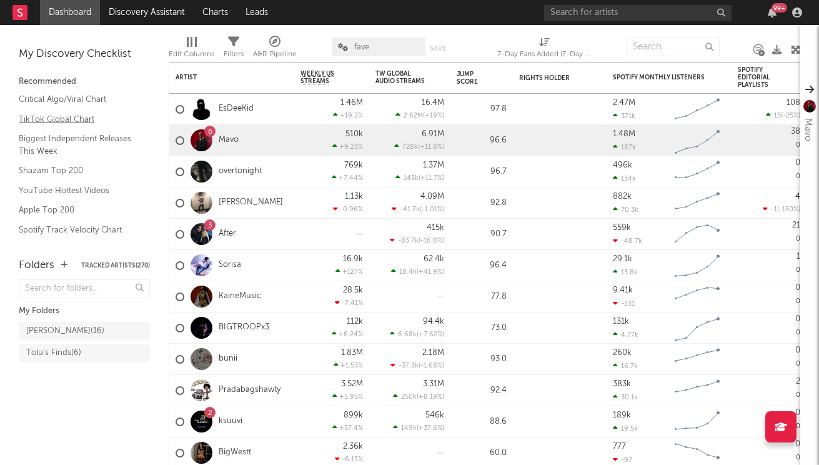
click at [78, 117] on link "TikTok Global Chart" at bounding box center [78, 119] width 119 height 14
click at [42, 184] on link "YouTube Hottest Videos" at bounding box center [78, 191] width 119 height 14
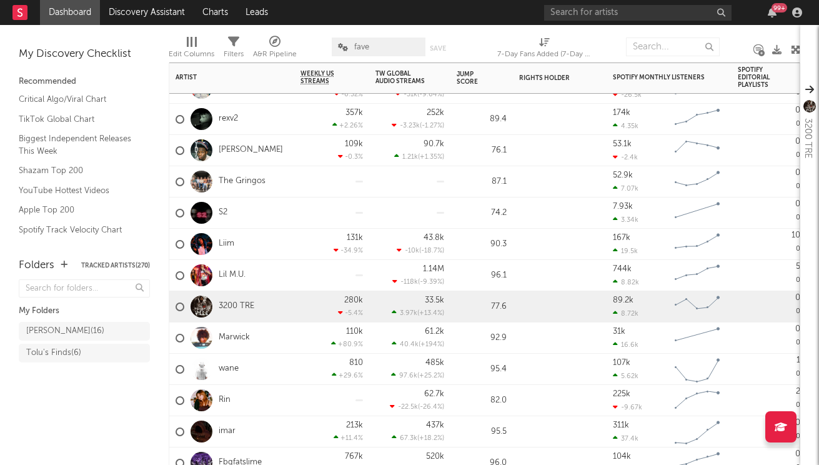
click at [205, 307] on div at bounding box center [201, 306] width 22 height 22
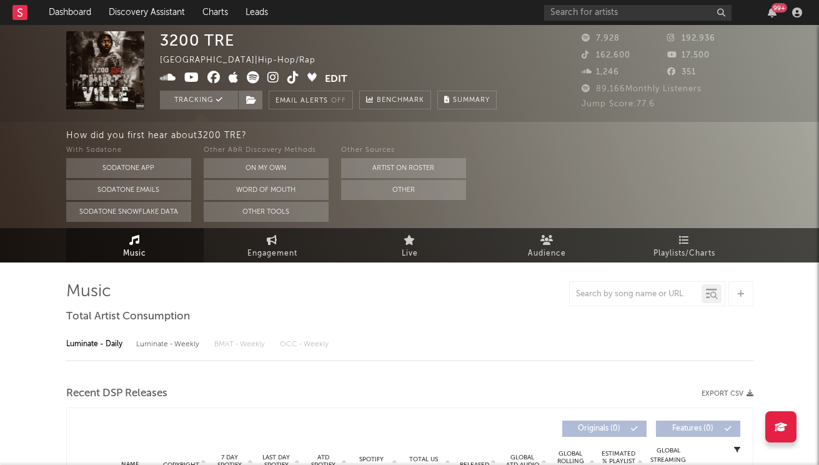
select select "6m"
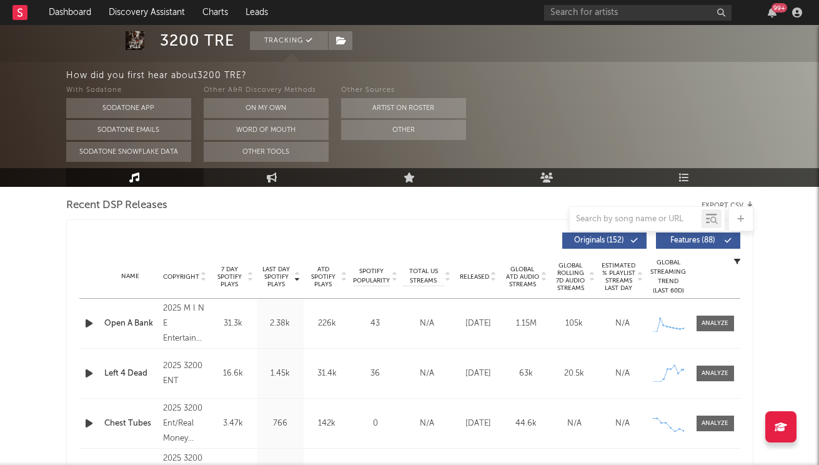
scroll to position [458, 0]
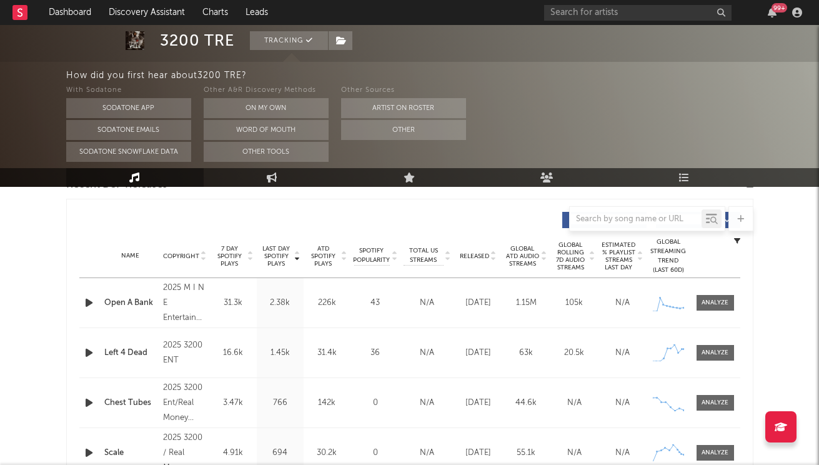
click at [87, 306] on icon "button" at bounding box center [88, 303] width 13 height 16
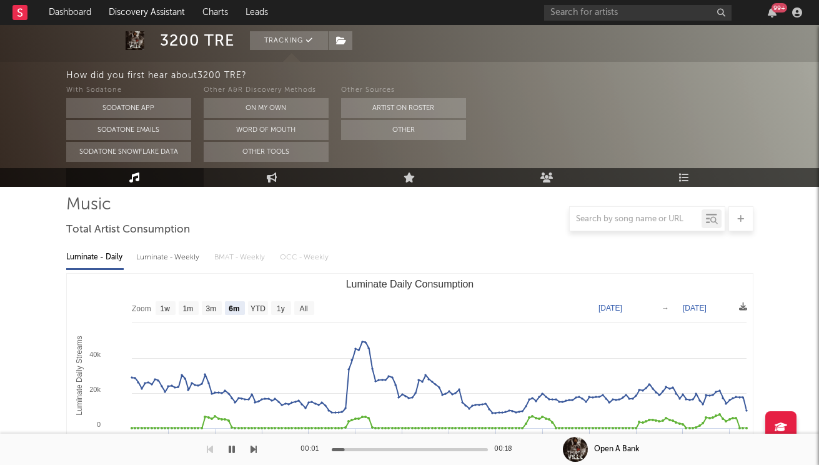
scroll to position [0, 0]
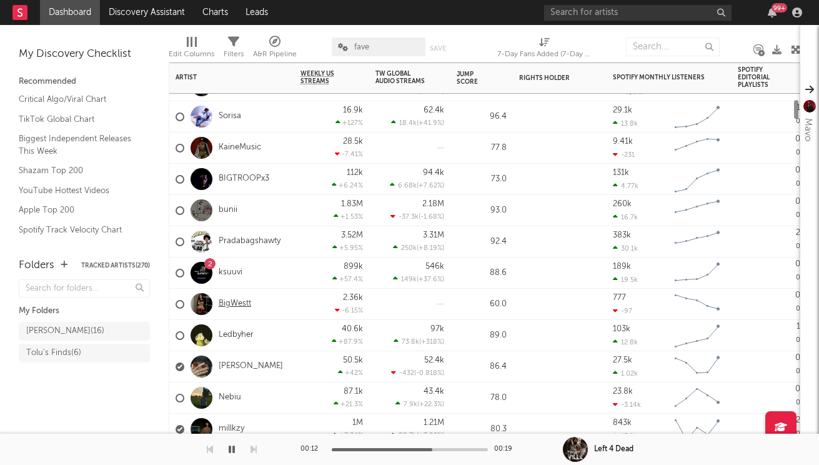
click at [240, 301] on link "BigWestt" at bounding box center [235, 303] width 32 height 11
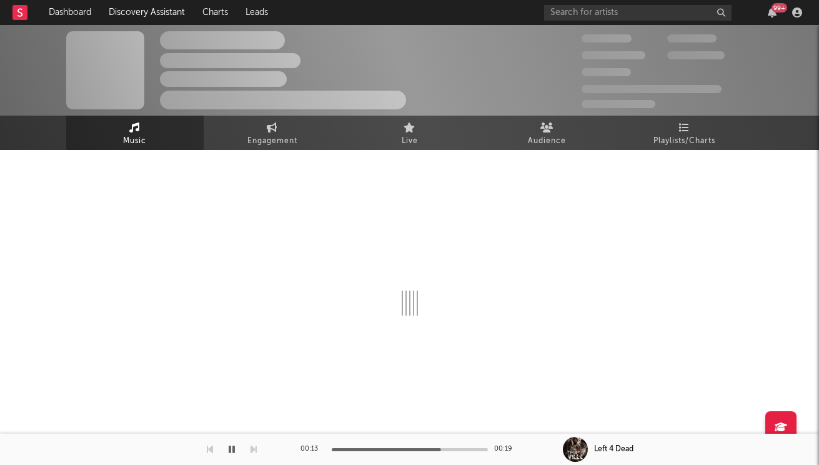
select select "6m"
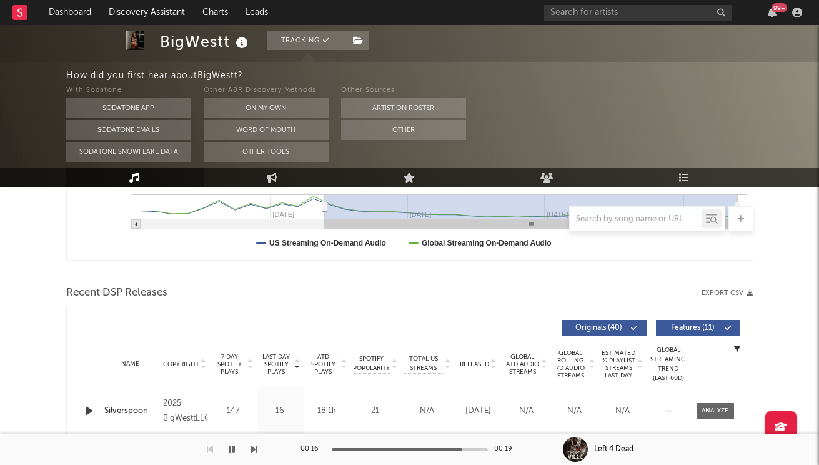
scroll to position [492, 0]
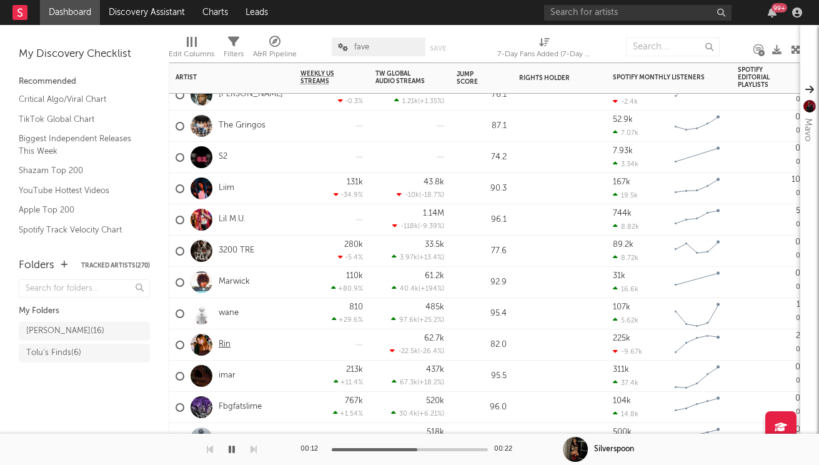
click at [223, 345] on link "Rin" at bounding box center [225, 344] width 12 height 11
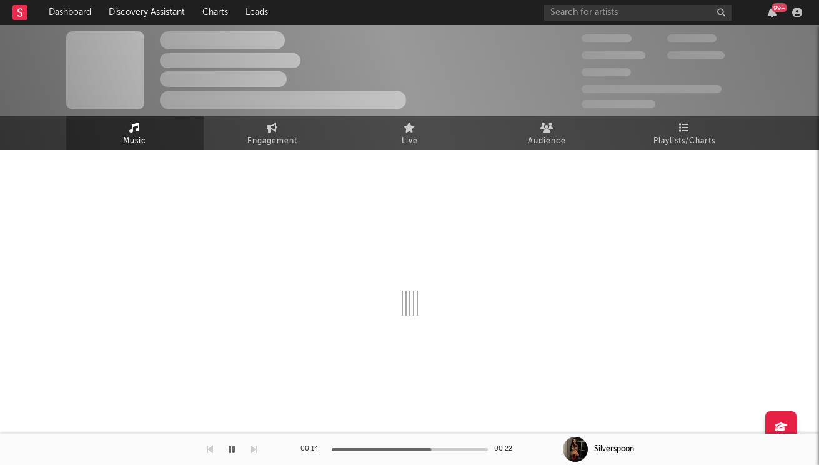
select select "6m"
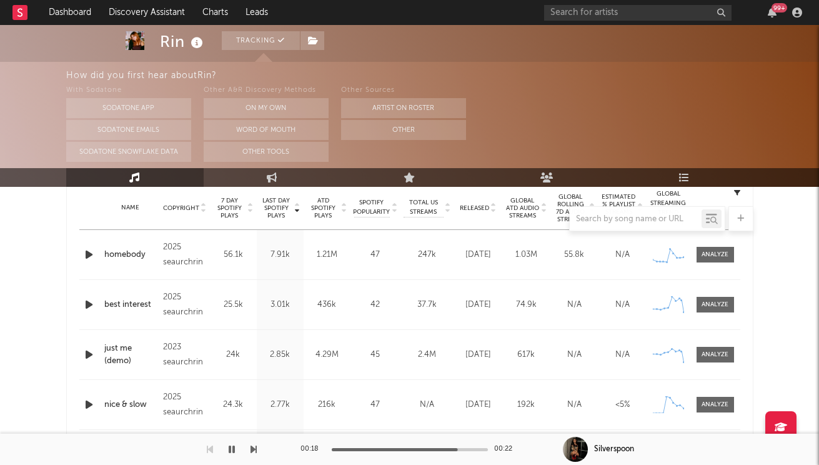
scroll to position [511, 0]
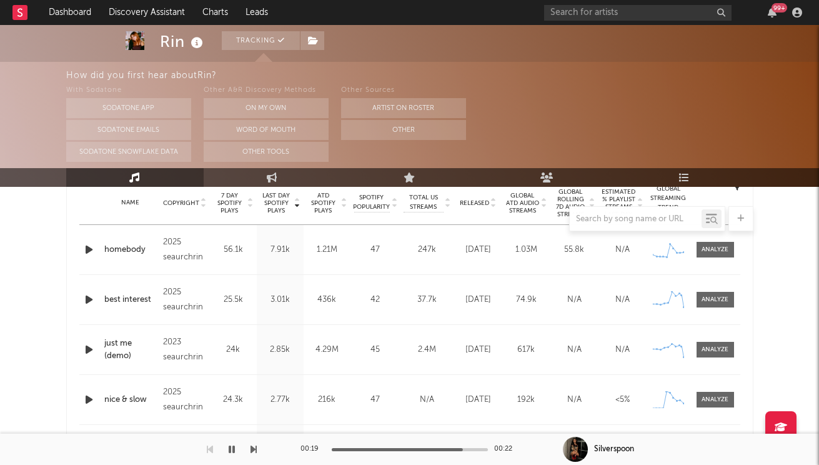
click at [94, 248] on icon "button" at bounding box center [88, 250] width 13 height 16
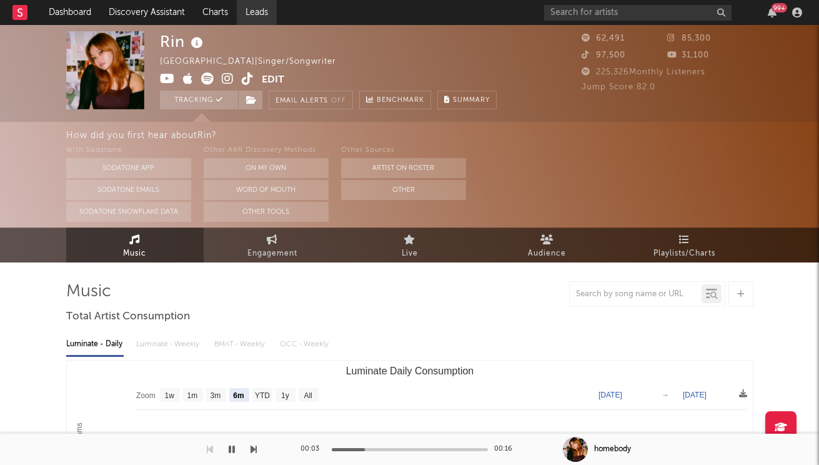
scroll to position [0, 0]
click at [227, 76] on icon at bounding box center [228, 78] width 12 height 12
click at [231, 446] on icon "button" at bounding box center [232, 449] width 6 height 10
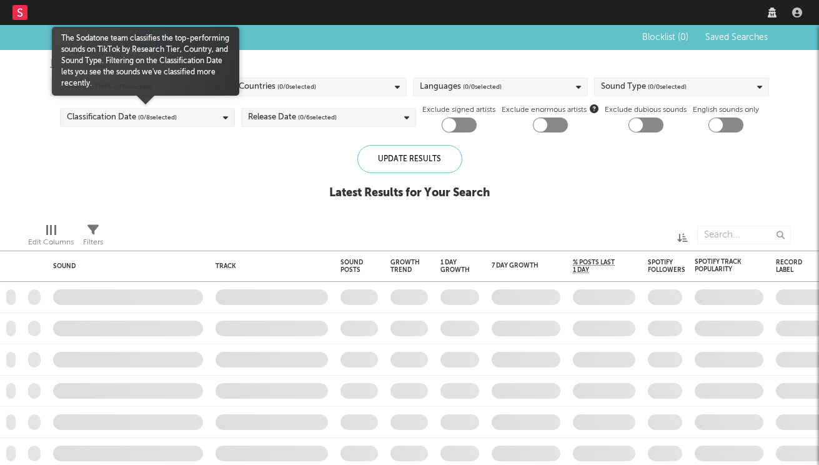
checkbox input "true"
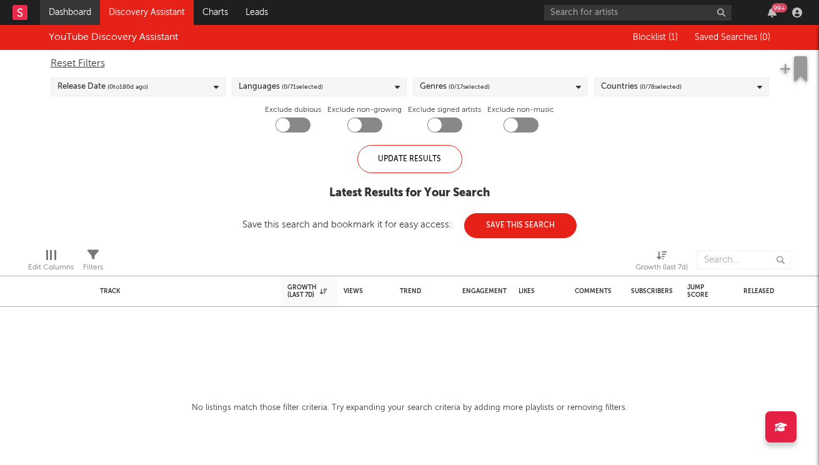
click at [77, 12] on link "Dashboard" at bounding box center [70, 12] width 60 height 25
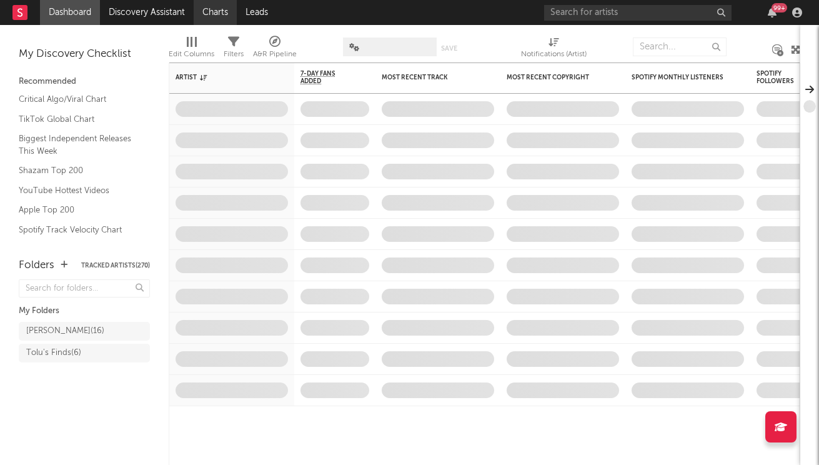
click at [208, 6] on link "Charts" at bounding box center [215, 12] width 43 height 25
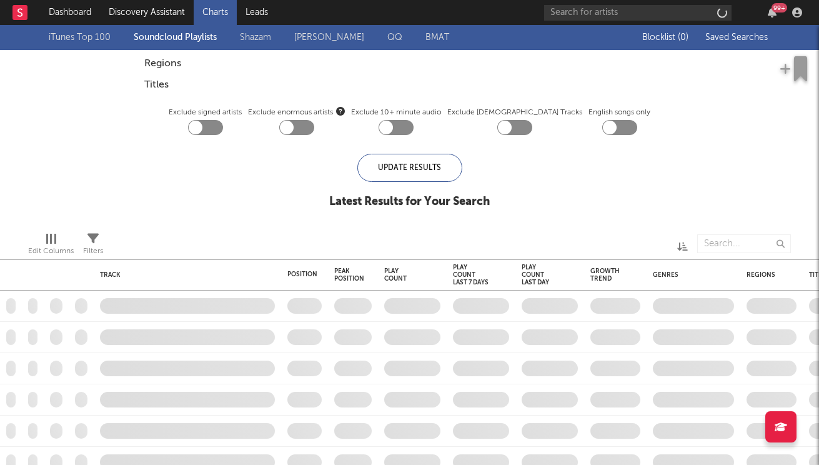
checkbox input "true"
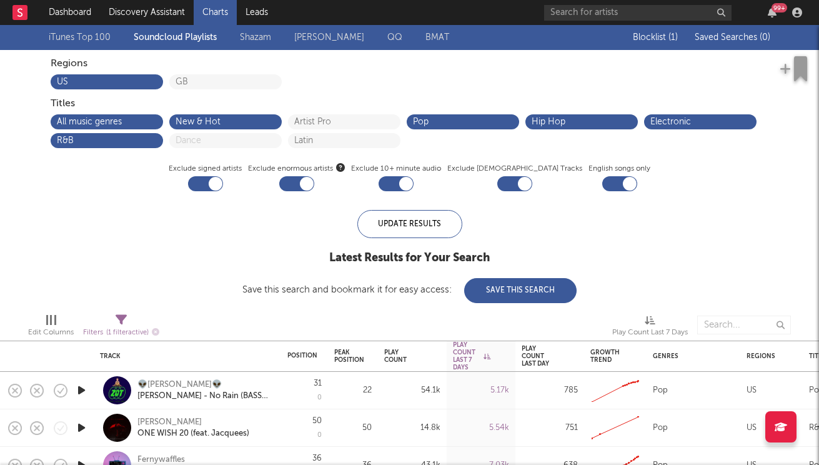
click at [222, 187] on div at bounding box center [216, 184] width 14 height 14
checkbox input "false"
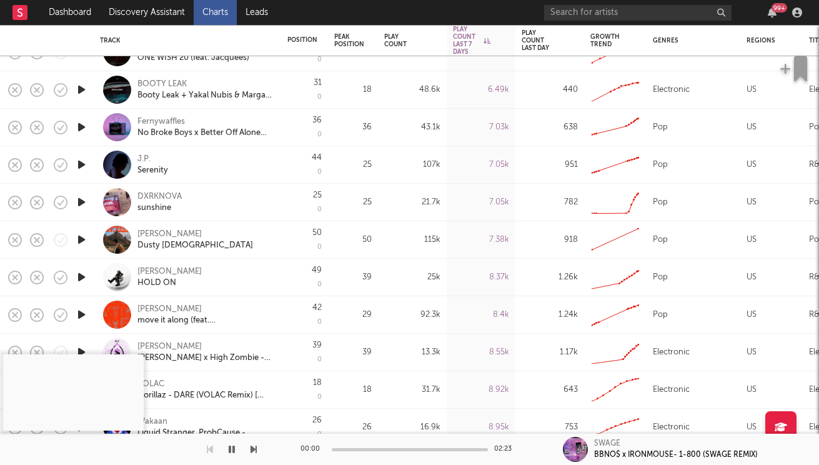
click at [79, 274] on icon "button" at bounding box center [81, 277] width 13 height 16
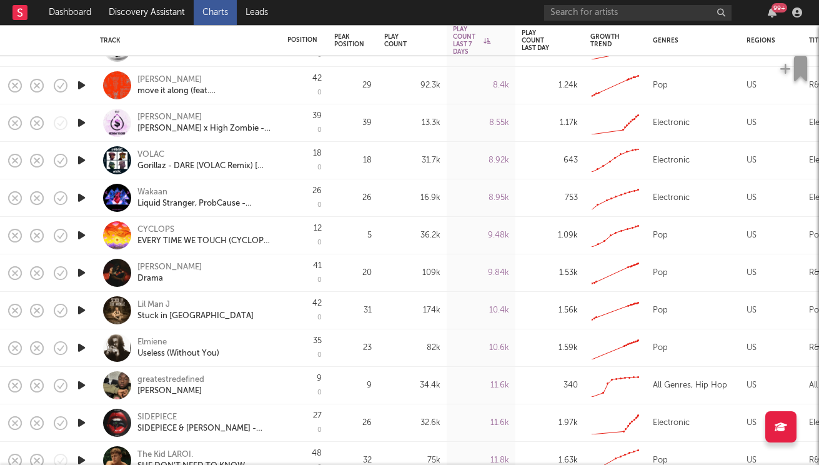
click at [83, 310] on icon "button" at bounding box center [81, 310] width 13 height 16
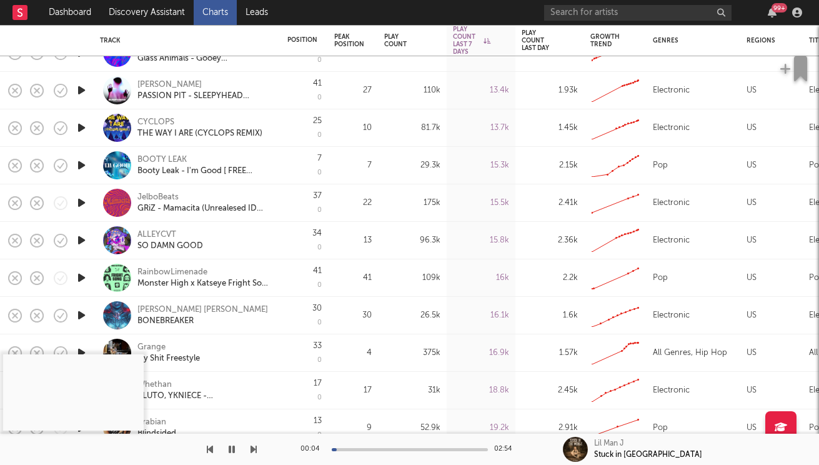
click at [86, 240] on icon "button" at bounding box center [81, 240] width 13 height 16
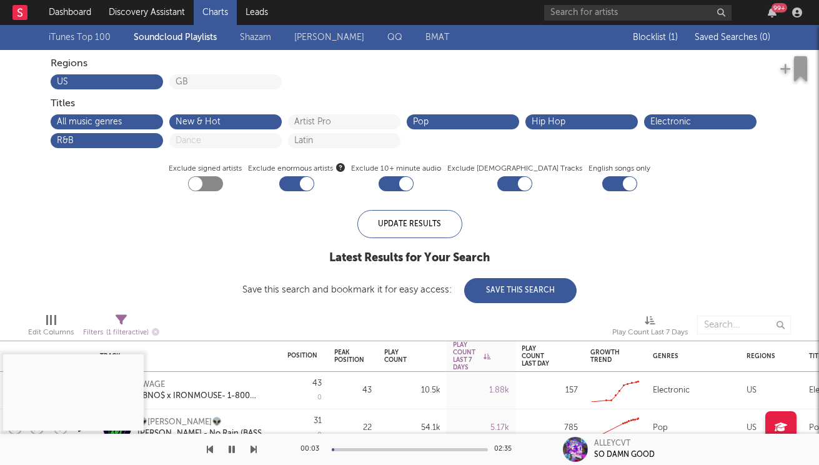
click at [178, 36] on div "iTunes Top 100 Soundcloud Playlists Shazam Warner Chappell QQ BMAT" at bounding box center [260, 37] width 423 height 15
click at [683, 114] on div "Electronic" at bounding box center [700, 121] width 112 height 15
click at [667, 117] on button "Electronic" at bounding box center [700, 121] width 100 height 9
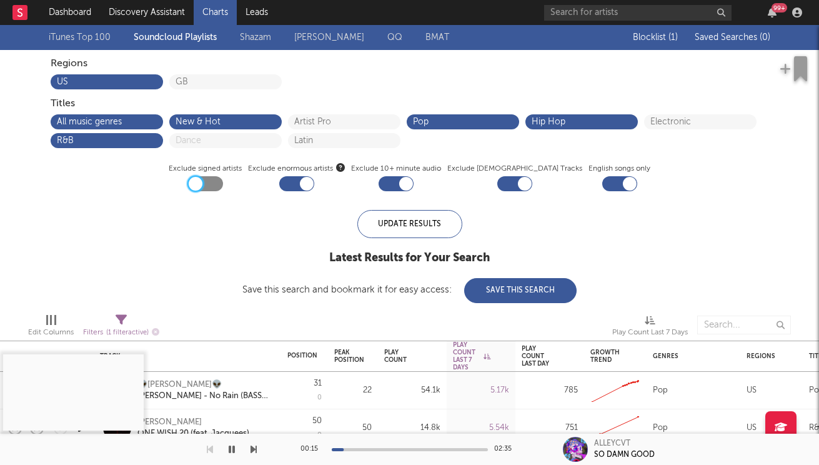
click at [202, 182] on div at bounding box center [196, 184] width 14 height 14
checkbox input "true"
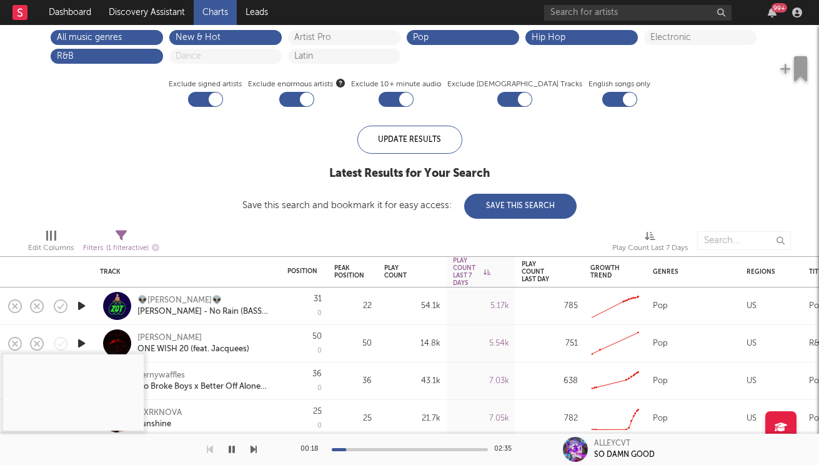
click at [231, 448] on icon "button" at bounding box center [232, 449] width 6 height 10
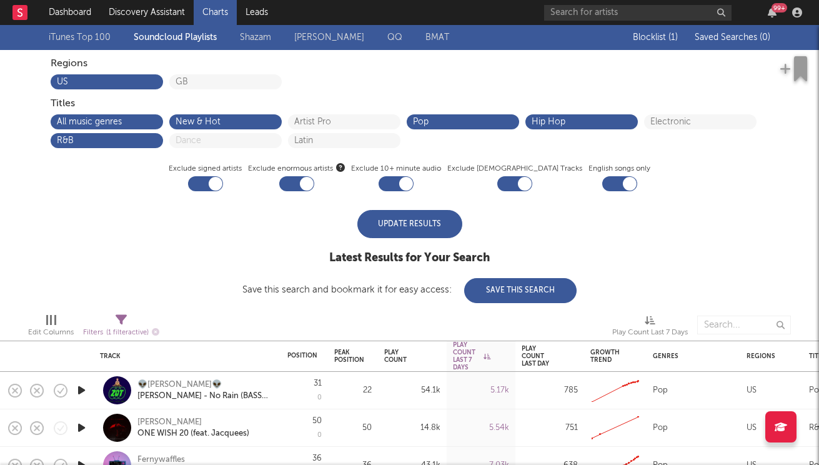
click at [412, 232] on div "Update Results" at bounding box center [409, 224] width 105 height 28
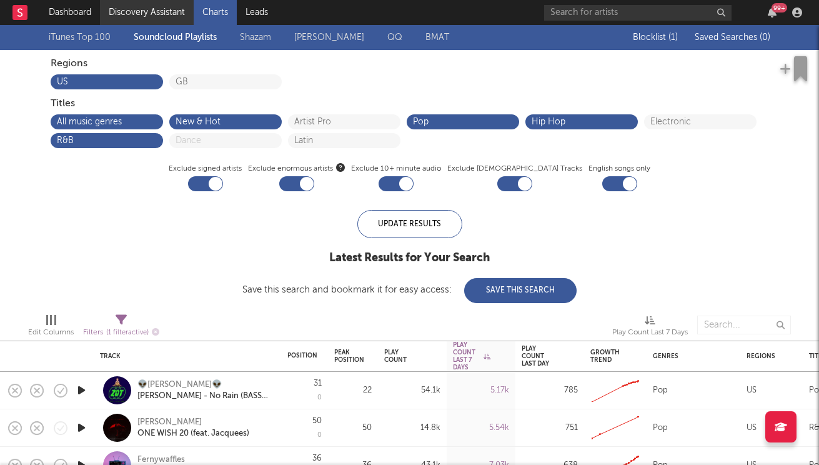
click at [135, 9] on link "Discovery Assistant" at bounding box center [147, 12] width 94 height 25
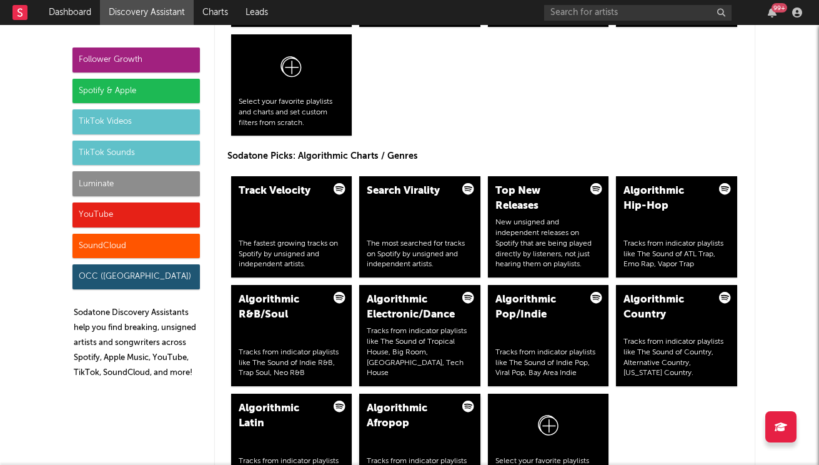
scroll to position [1454, 0]
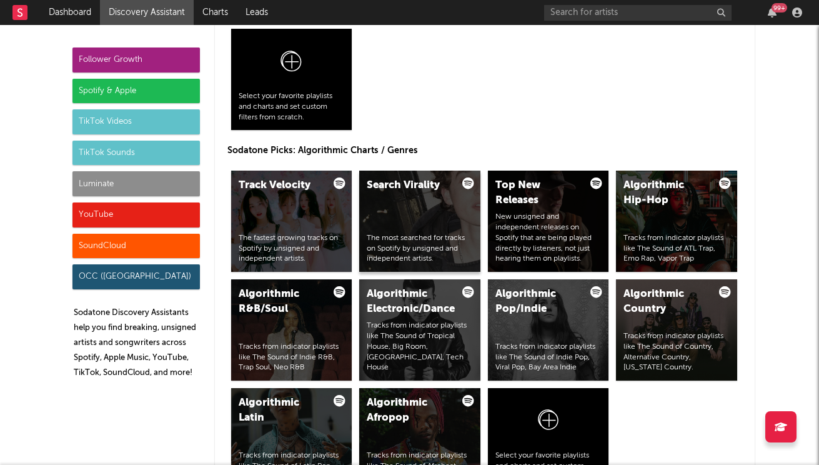
click at [439, 213] on div "Search Virality The most searched for tracks on Spotify by unsigned and indepen…" at bounding box center [419, 220] width 121 height 101
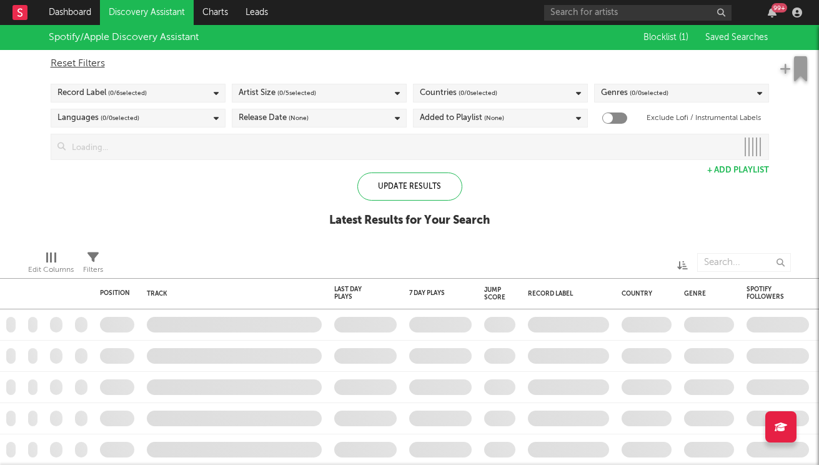
checkbox input "true"
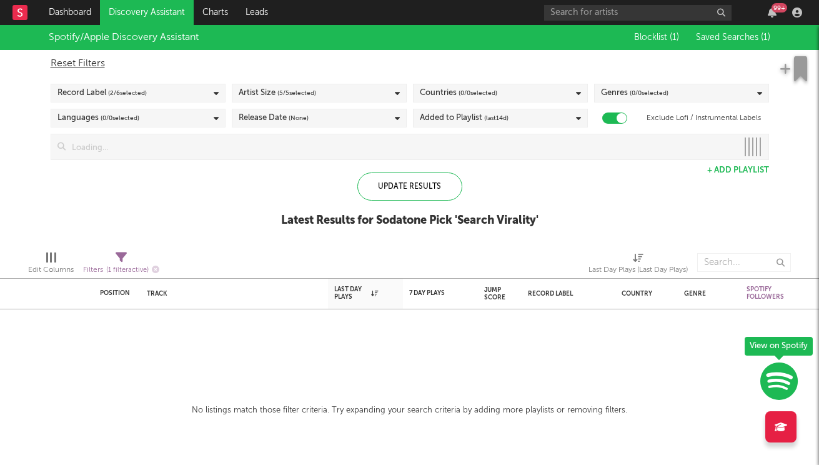
click at [212, 99] on div "Record Label ( 2 / 6 selected)" at bounding box center [138, 93] width 175 height 19
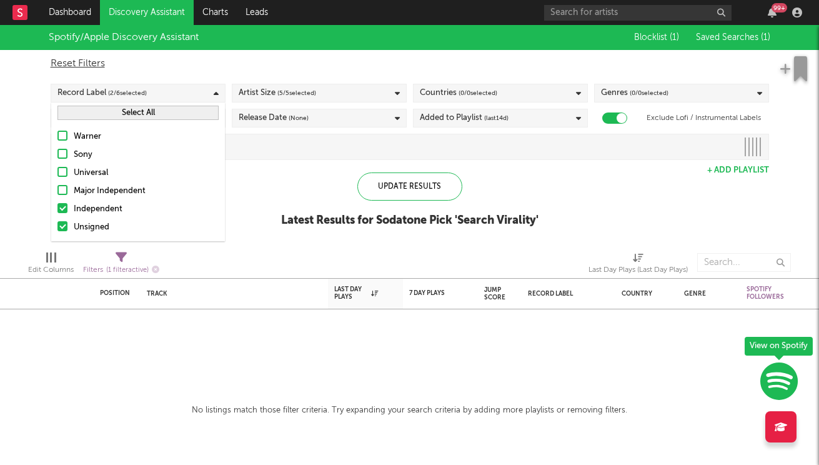
click at [136, 115] on button "Select All" at bounding box center [137, 113] width 161 height 14
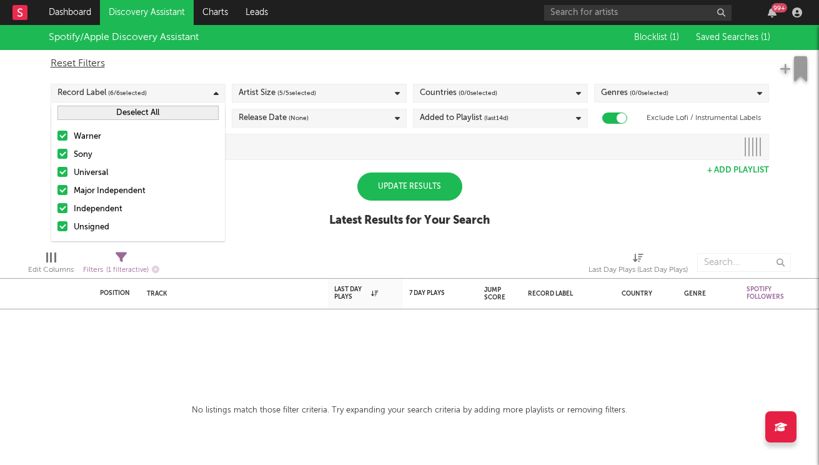
click at [135, 112] on button "Deselect All" at bounding box center [137, 113] width 161 height 14
click at [63, 211] on div at bounding box center [62, 208] width 10 height 10
click at [57, 211] on input "Independent" at bounding box center [57, 209] width 0 height 15
click at [63, 224] on div at bounding box center [62, 226] width 10 height 10
click at [57, 224] on input "Unsigned" at bounding box center [57, 227] width 0 height 15
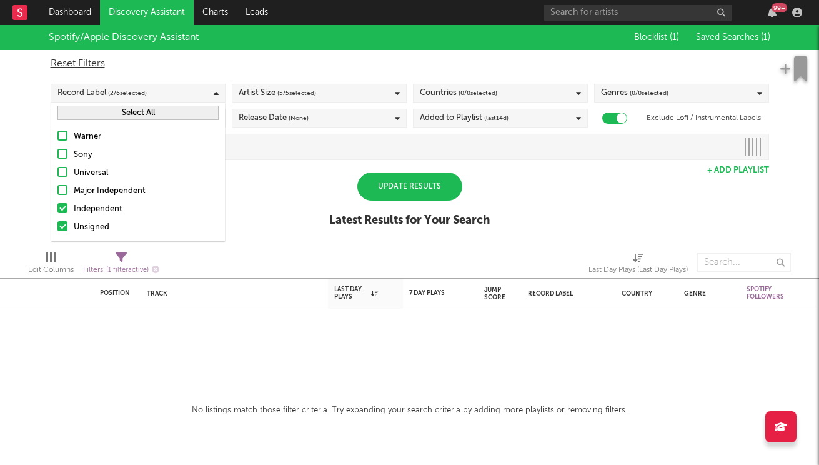
click at [415, 184] on div "Update Results" at bounding box center [409, 186] width 105 height 28
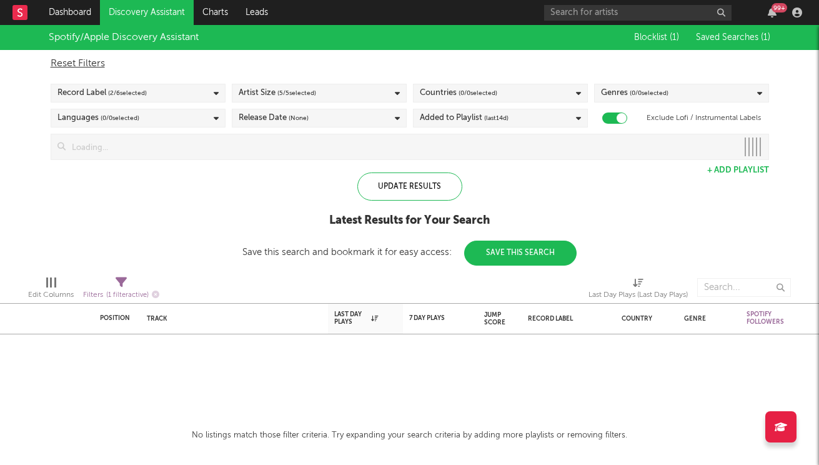
click at [383, 92] on div "Artist Size ( 5 / 5 selected)" at bounding box center [319, 93] width 175 height 19
click at [623, 103] on div "Reset Filters Record Label ( 2 / 6 selected) Artist Size ( 5 / 5 selected) Coun…" at bounding box center [409, 105] width 731 height 110
click at [623, 94] on div "Genres ( 0 / 0 selected)" at bounding box center [634, 93] width 67 height 15
click at [677, 112] on button "Deselect All" at bounding box center [681, 113] width 161 height 14
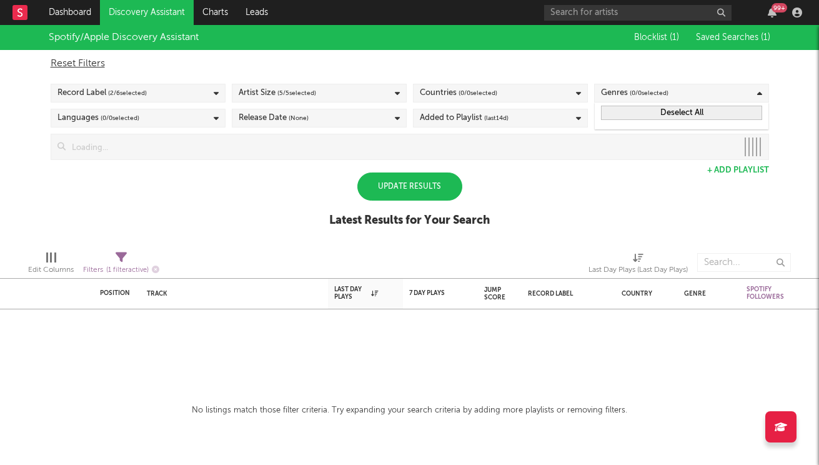
click at [677, 112] on button "Deselect All" at bounding box center [681, 113] width 161 height 14
click at [554, 204] on div "Spotify/Apple Discovery Assistant Blocklist ( 1 ) Saved Searches ( 1 ) Reset Fi…" at bounding box center [409, 132] width 819 height 215
click at [129, 13] on link "Discovery Assistant" at bounding box center [147, 12] width 94 height 25
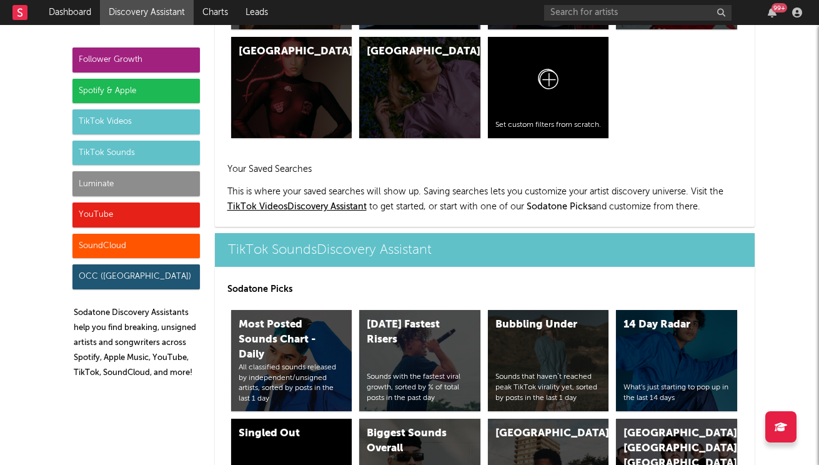
scroll to position [4035, 0]
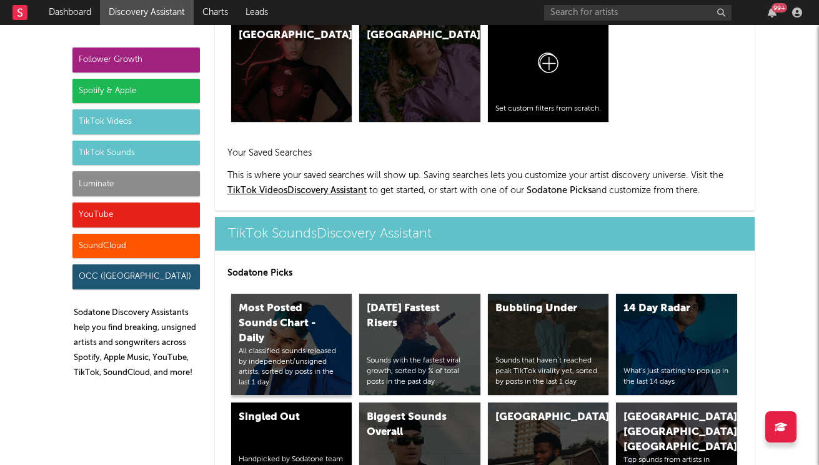
click at [310, 301] on div "Most Posted Sounds Chart - Daily" at bounding box center [281, 323] width 85 height 45
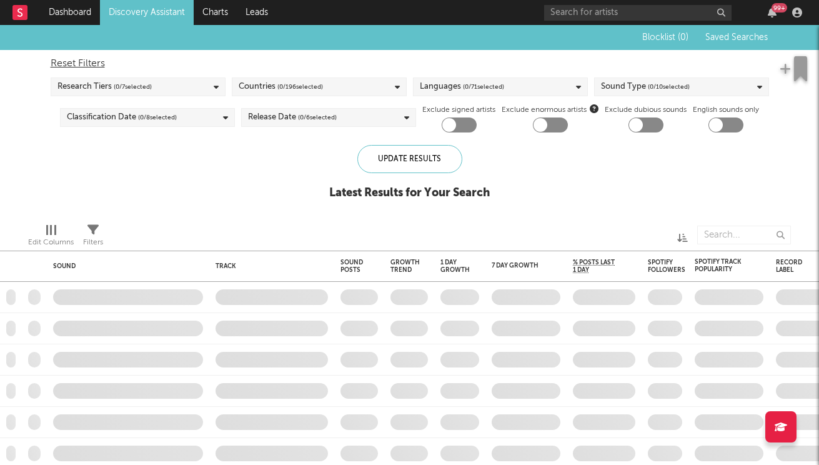
checkbox input "true"
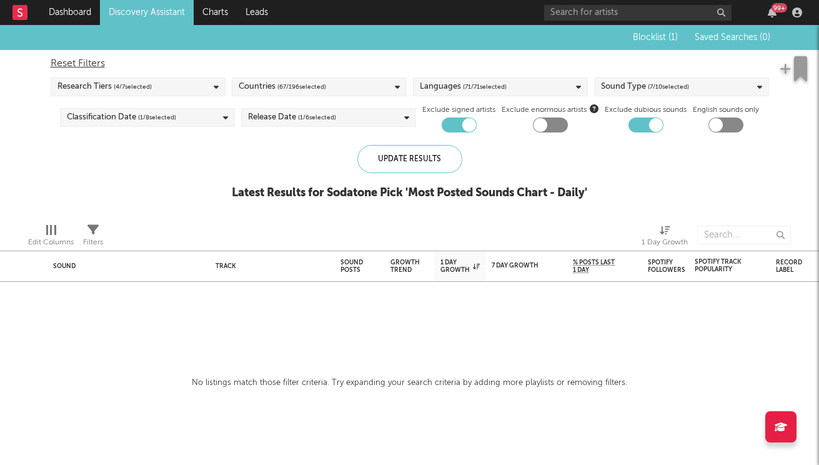
click at [161, 82] on div "Research Tiers ( 4 / 7 selected)" at bounding box center [138, 86] width 175 height 19
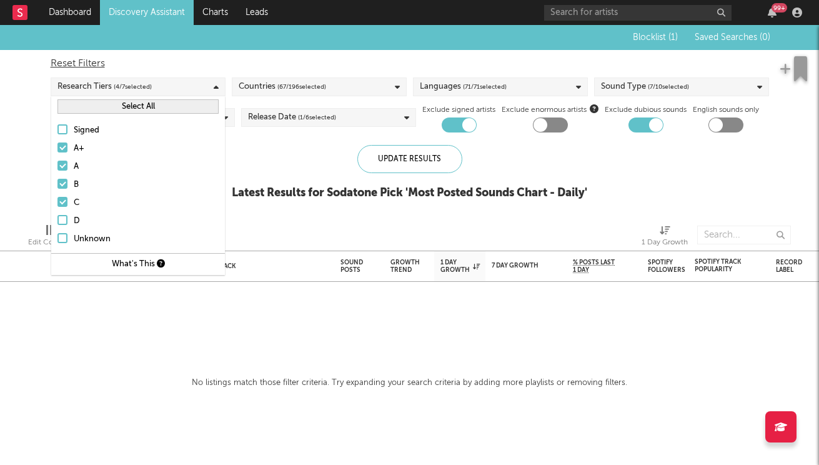
click at [284, 80] on span "( 67 / 196 selected)" at bounding box center [301, 86] width 49 height 15
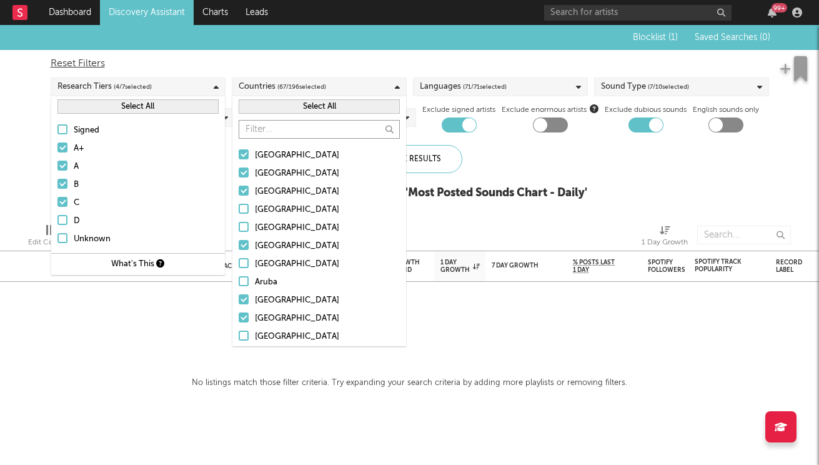
click at [183, 355] on div "Sound Track Sound Posts Growth Trend 1 Day Growth 7 Day Growth WoW % Growth % P…" at bounding box center [409, 245] width 819 height 440
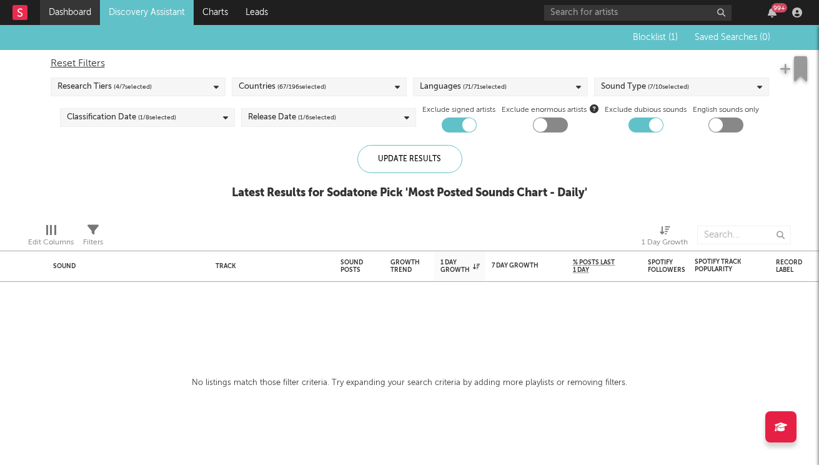
click at [72, 5] on link "Dashboard" at bounding box center [70, 12] width 60 height 25
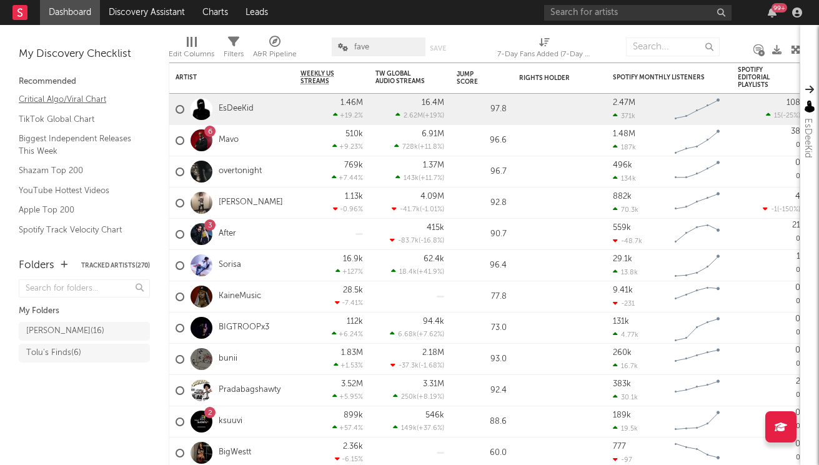
click at [36, 99] on link "Critical Algo/Viral Chart" at bounding box center [78, 99] width 119 height 14
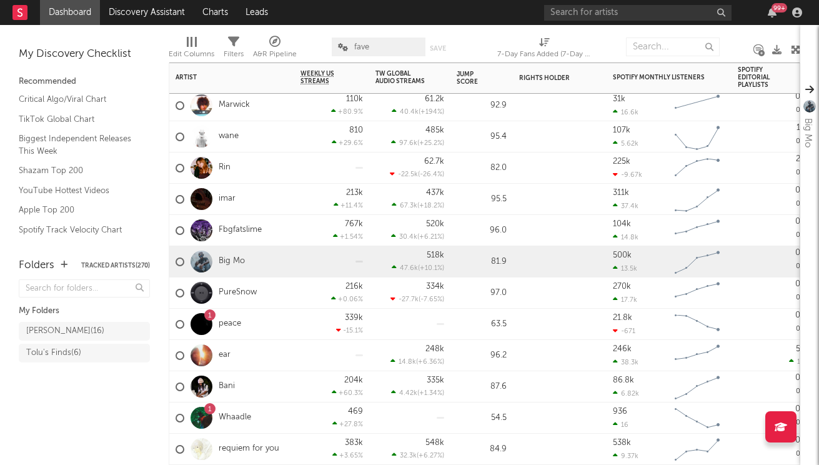
click at [273, 264] on div "Big Mo" at bounding box center [231, 261] width 125 height 31
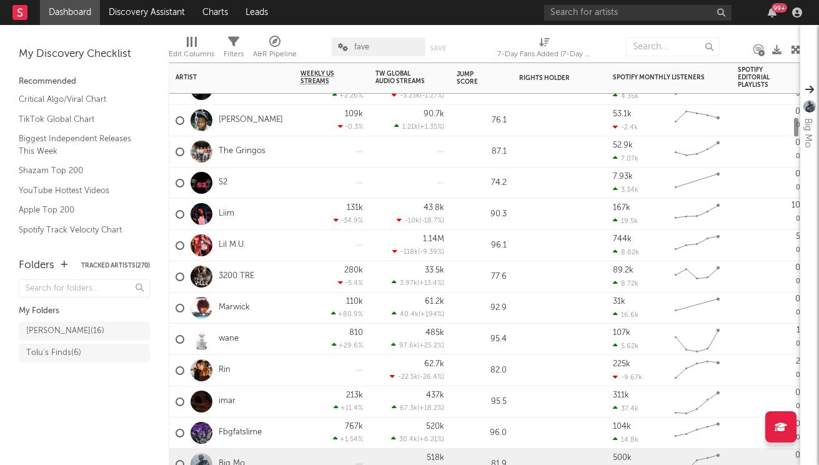
click at [204, 341] on div at bounding box center [201, 339] width 22 height 22
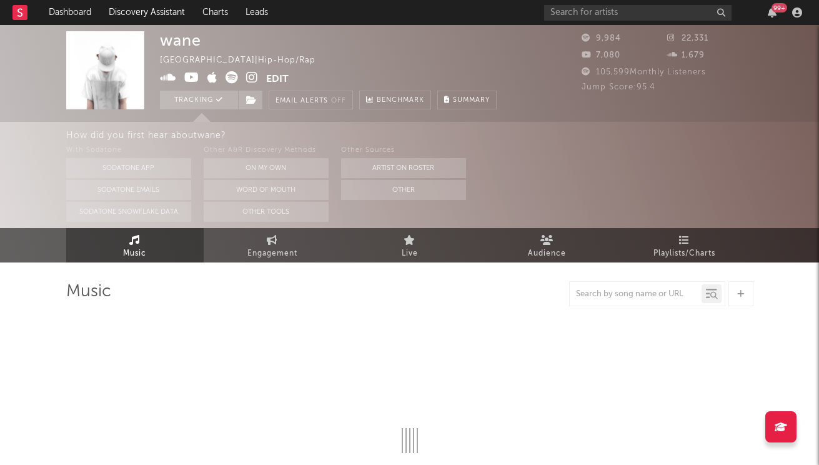
select select "1w"
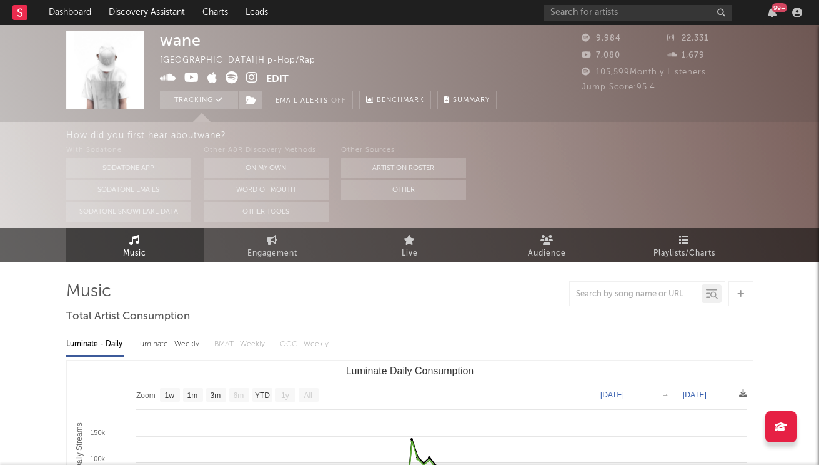
click at [149, 245] on link "Music" at bounding box center [134, 245] width 137 height 34
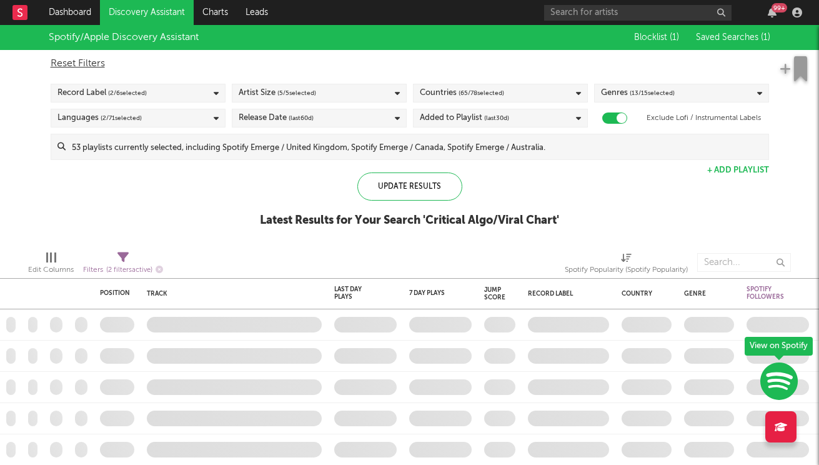
checkbox input "true"
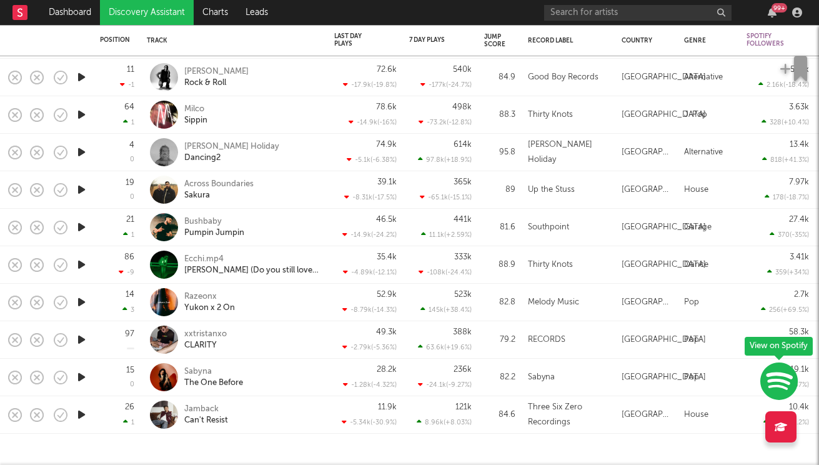
click at [81, 341] on icon "button" at bounding box center [81, 340] width 13 height 16
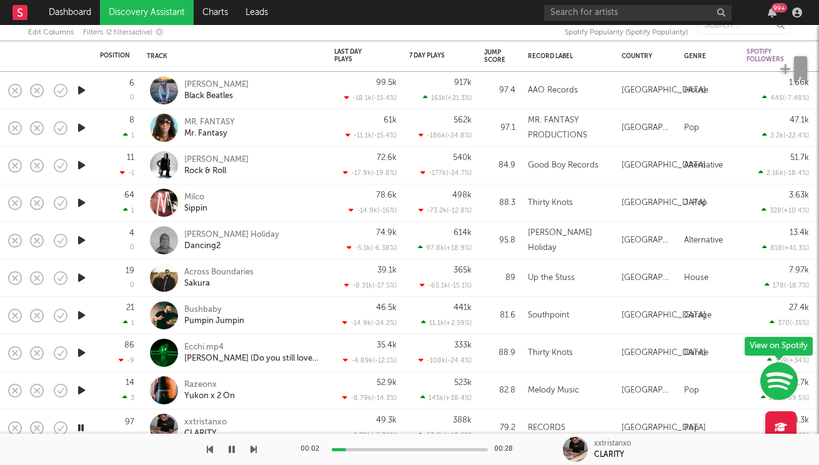
click at [81, 279] on icon "button" at bounding box center [81, 278] width 13 height 16
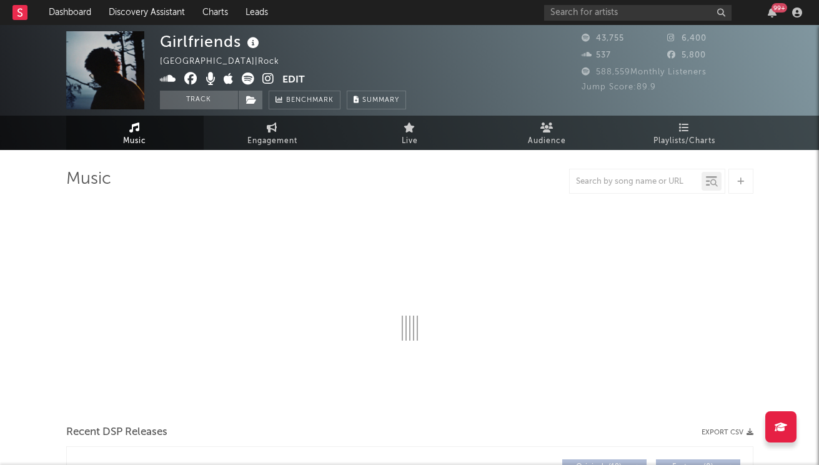
click at [266, 77] on icon at bounding box center [268, 78] width 12 height 12
click at [157, 134] on link "Music" at bounding box center [134, 133] width 137 height 34
click at [282, 135] on span "Engagement" at bounding box center [272, 141] width 50 height 15
select select "1w"
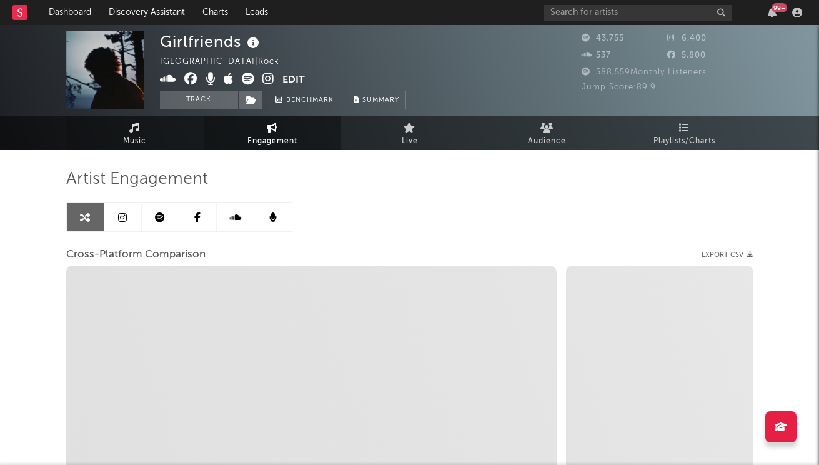
click at [175, 134] on link "Music" at bounding box center [134, 133] width 137 height 34
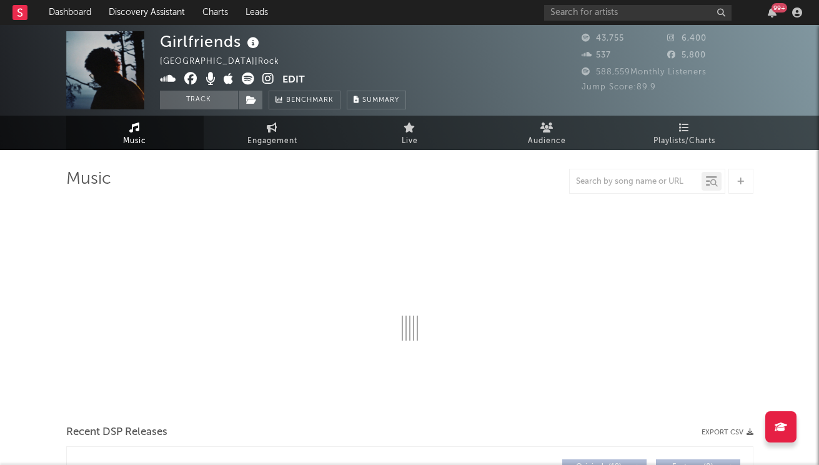
select select "6m"
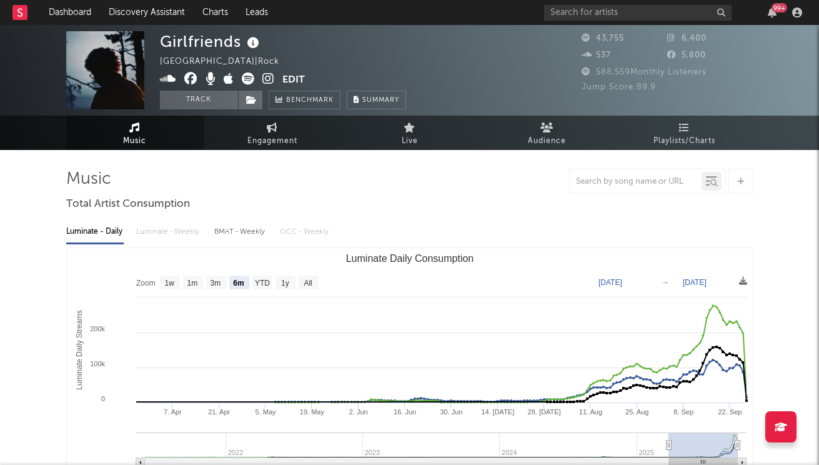
click at [249, 76] on icon at bounding box center [248, 78] width 12 height 12
click at [624, 19] on input "text" at bounding box center [637, 13] width 187 height 16
type input "Milco"
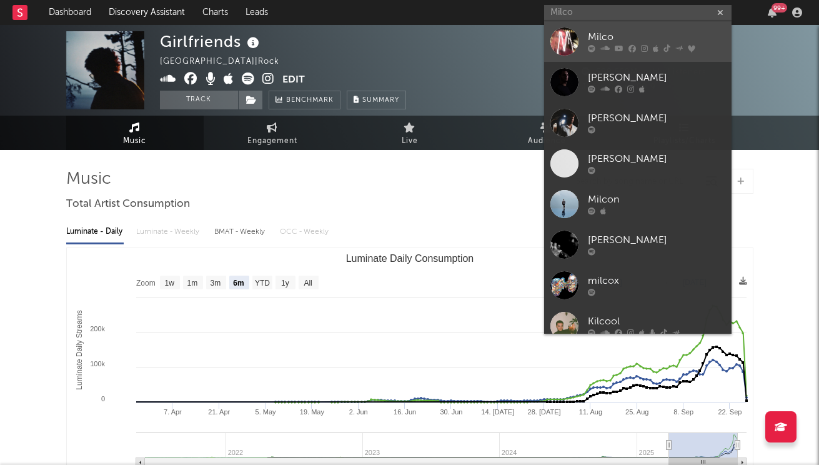
click at [586, 42] on link "Milco" at bounding box center [637, 41] width 187 height 41
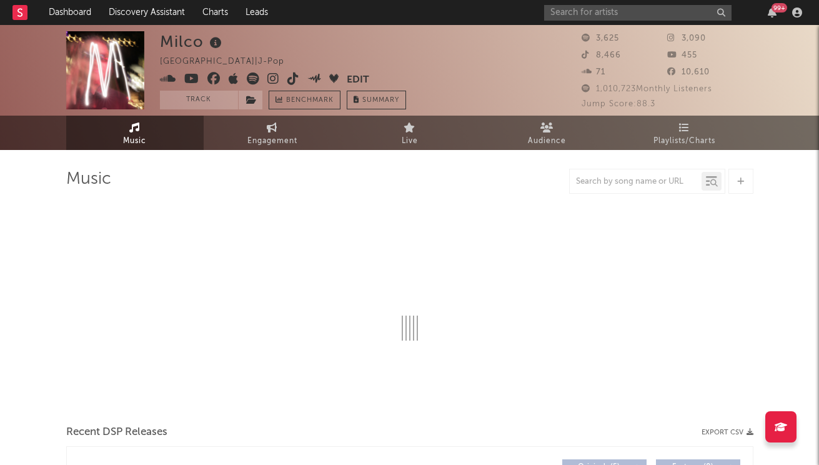
select select "1w"
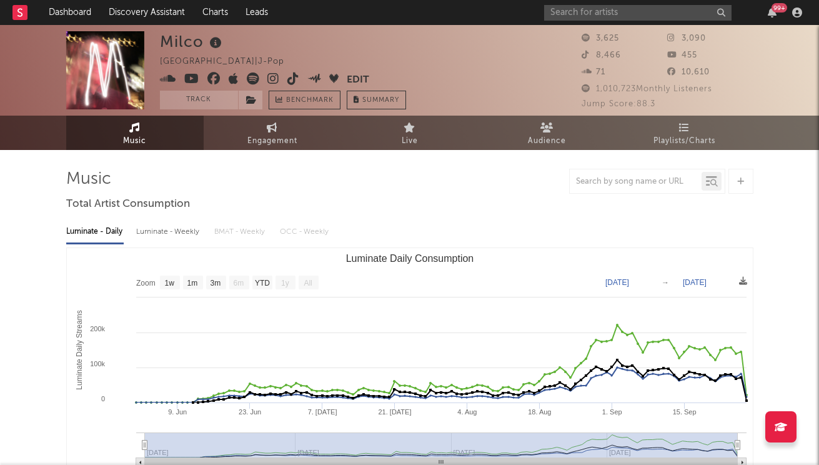
click at [254, 81] on icon at bounding box center [253, 78] width 12 height 12
click at [62, 13] on link "Dashboard" at bounding box center [70, 12] width 60 height 25
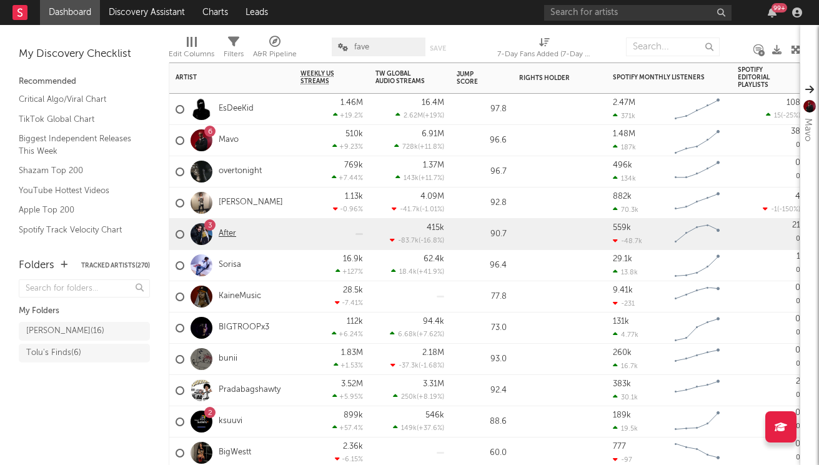
click at [229, 236] on link "After" at bounding box center [227, 234] width 17 height 11
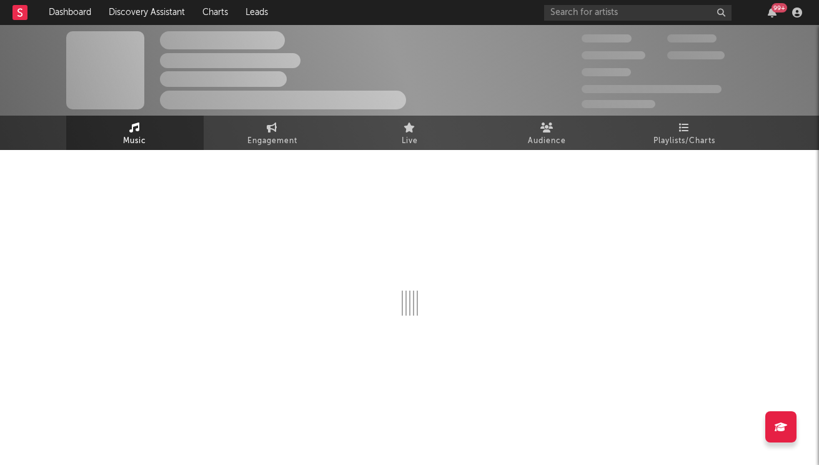
select select "6m"
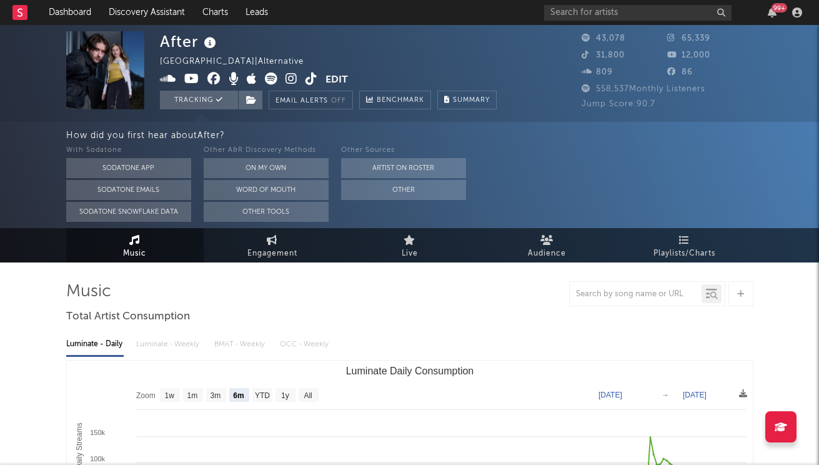
click at [137, 249] on span "Music" at bounding box center [134, 253] width 23 height 15
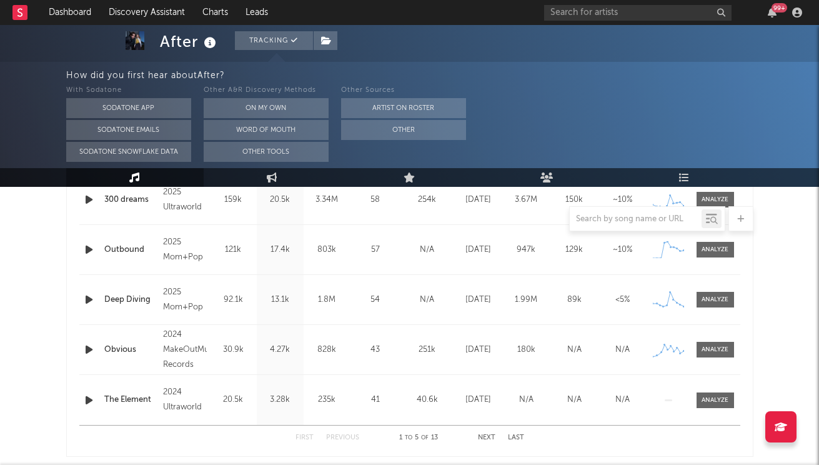
scroll to position [382, 0]
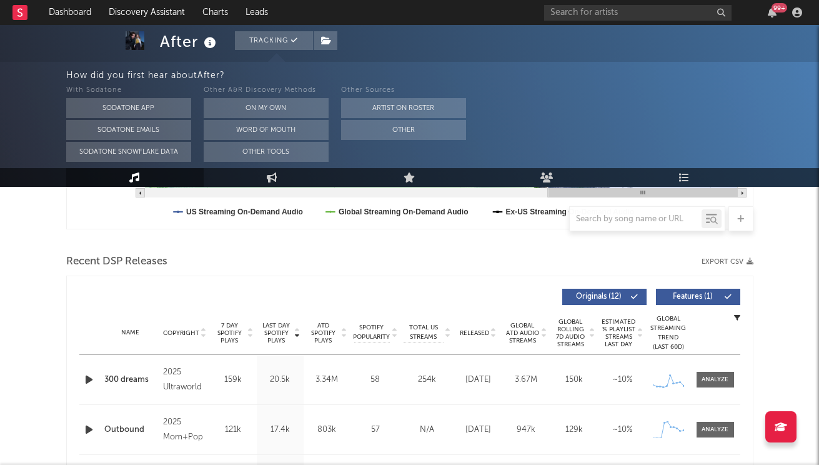
click at [83, 378] on icon "button" at bounding box center [88, 380] width 13 height 16
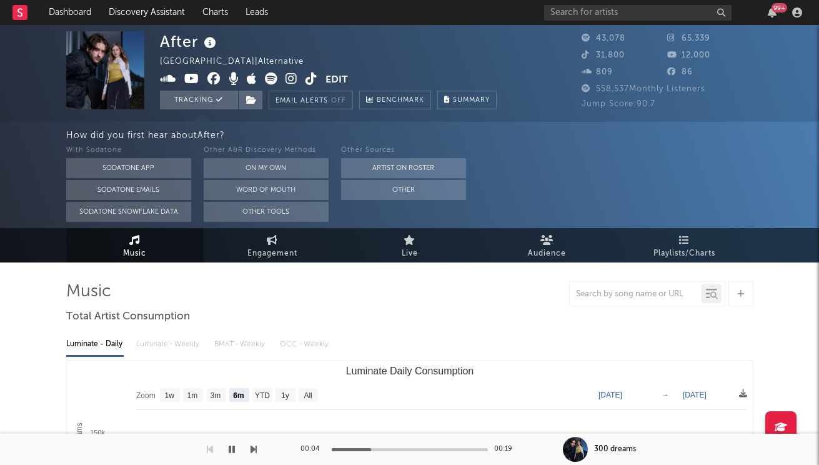
scroll to position [0, 0]
click at [671, 36] on icon at bounding box center [673, 38] width 12 height 8
click at [686, 37] on span "65,339" at bounding box center [688, 38] width 43 height 8
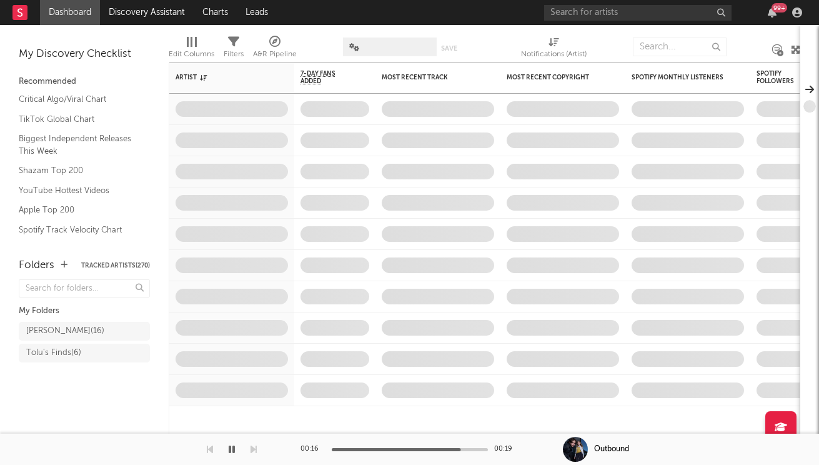
click at [232, 449] on icon "button" at bounding box center [232, 449] width 6 height 10
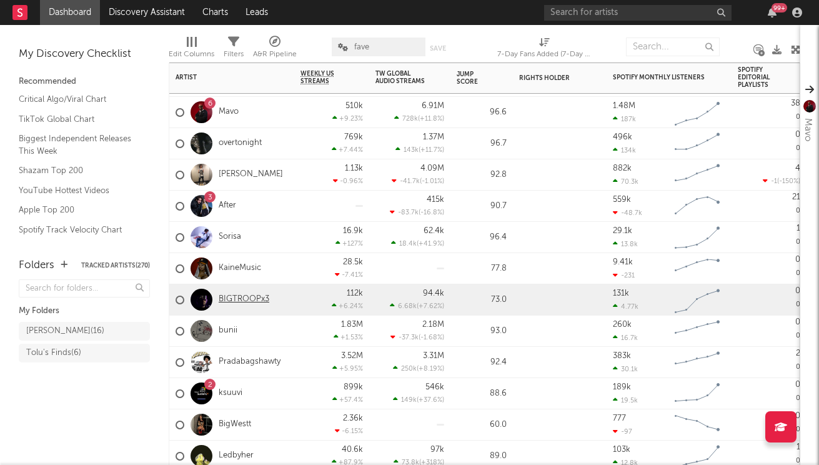
click at [239, 297] on link "BIGTROOPx3" at bounding box center [244, 299] width 51 height 11
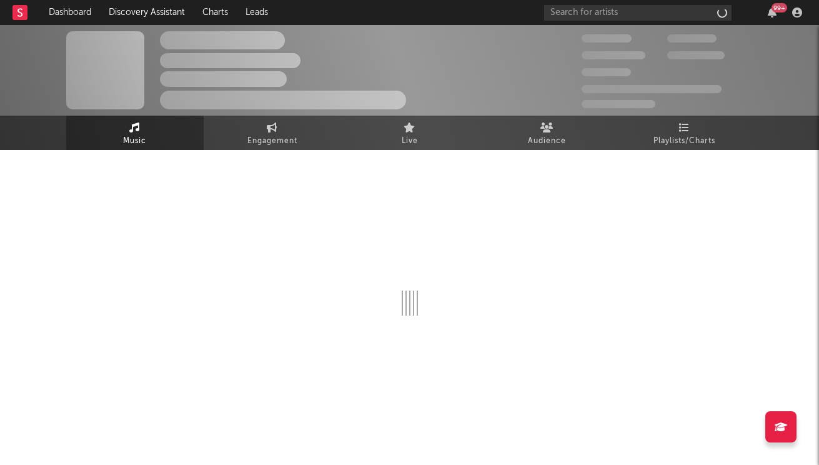
select select "6m"
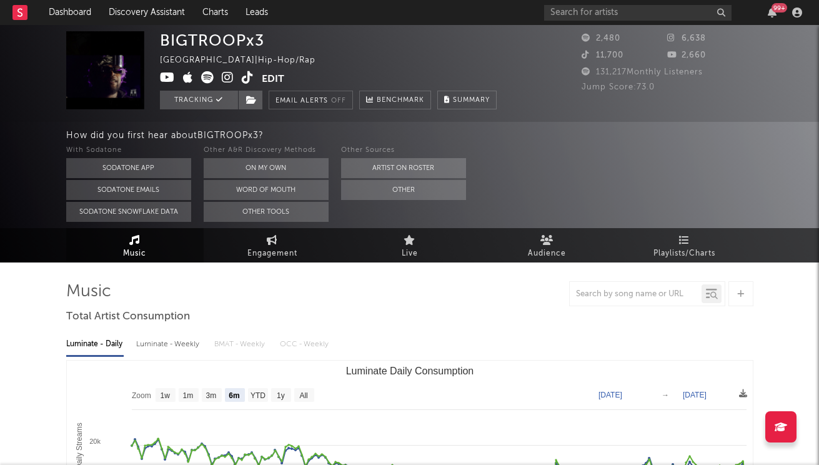
click at [229, 80] on icon at bounding box center [228, 77] width 12 height 12
click at [66, 7] on link "Dashboard" at bounding box center [70, 12] width 60 height 25
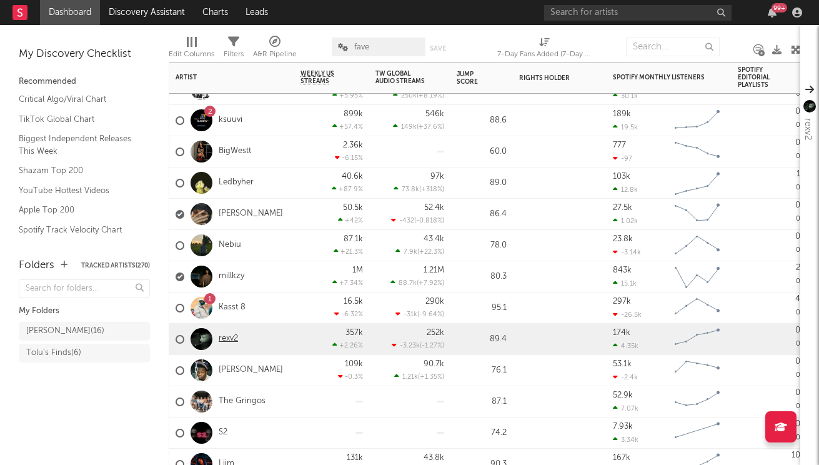
click at [225, 336] on link "rexv2" at bounding box center [228, 338] width 19 height 11
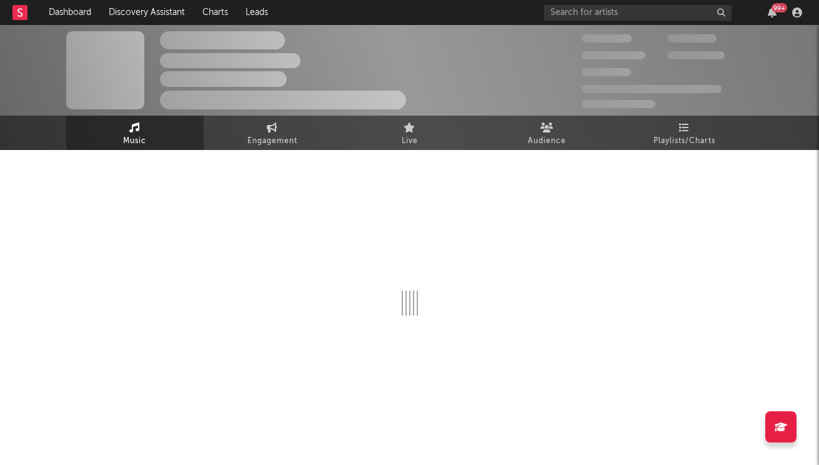
select select "6m"
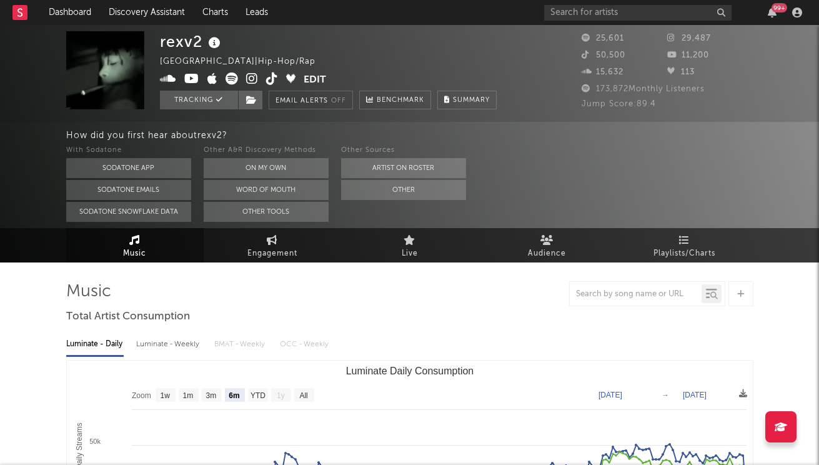
click at [232, 77] on icon at bounding box center [231, 78] width 12 height 12
click at [173, 34] on div "rexv2" at bounding box center [192, 41] width 64 height 21
click at [71, 14] on link "Dashboard" at bounding box center [70, 12] width 60 height 25
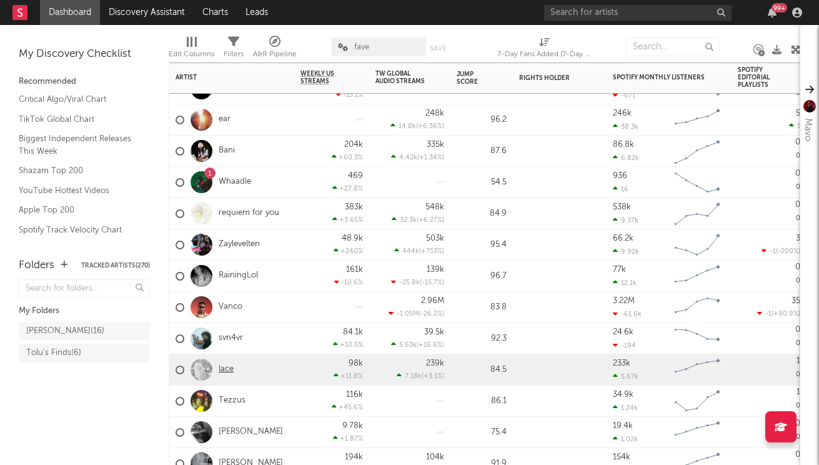
click at [222, 367] on link "lace" at bounding box center [226, 369] width 15 height 11
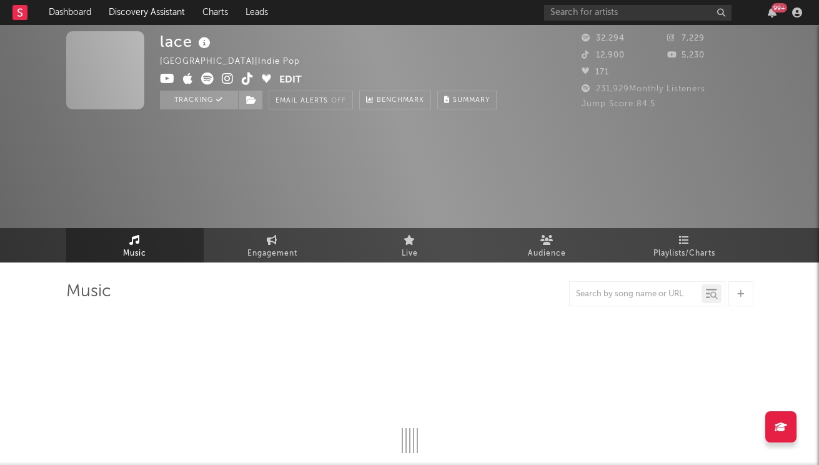
select select "6m"
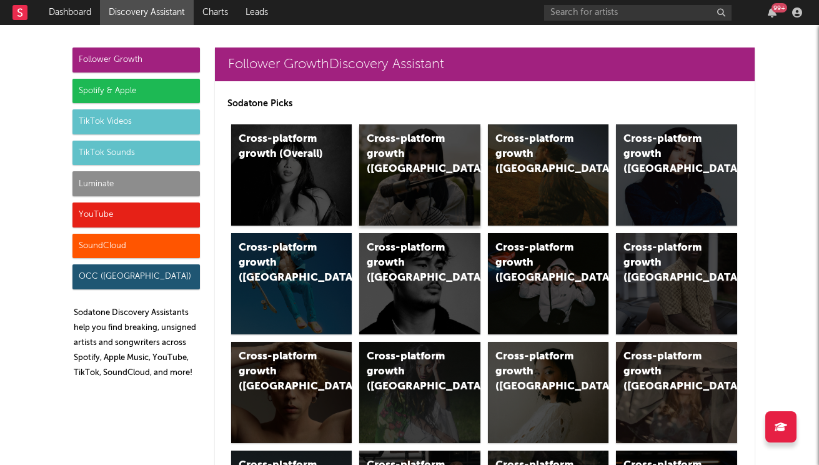
click at [425, 184] on div "Cross-platform growth ([GEOGRAPHIC_DATA])" at bounding box center [419, 174] width 121 height 101
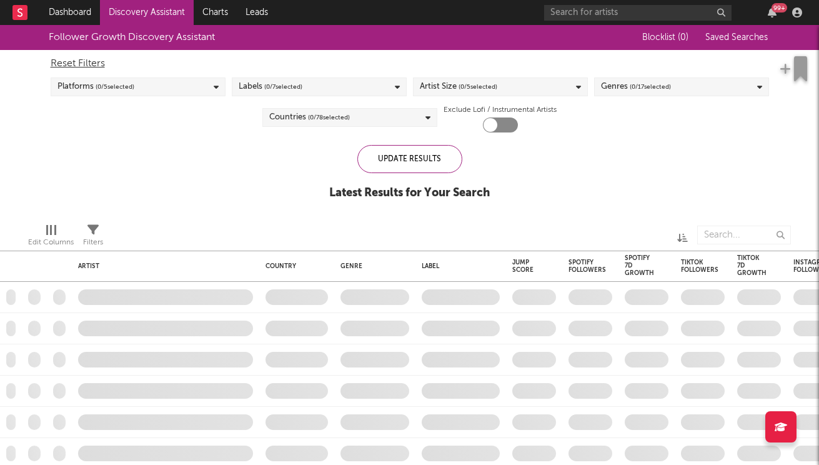
checkbox input "true"
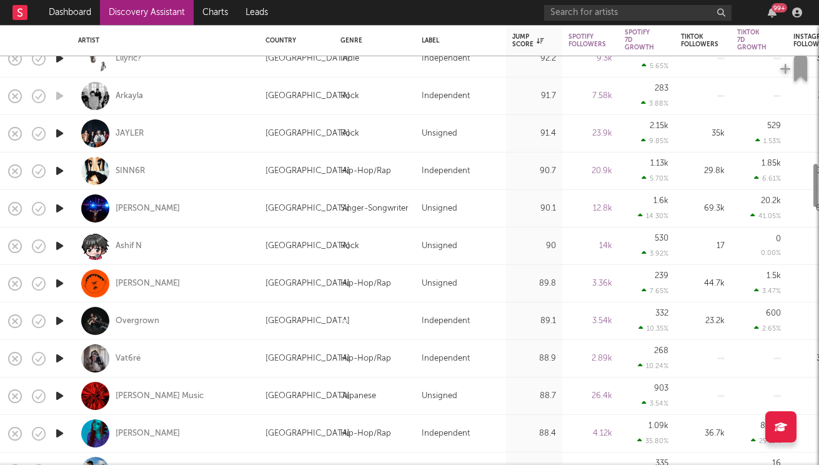
click at [57, 245] on icon "button" at bounding box center [59, 246] width 13 height 16
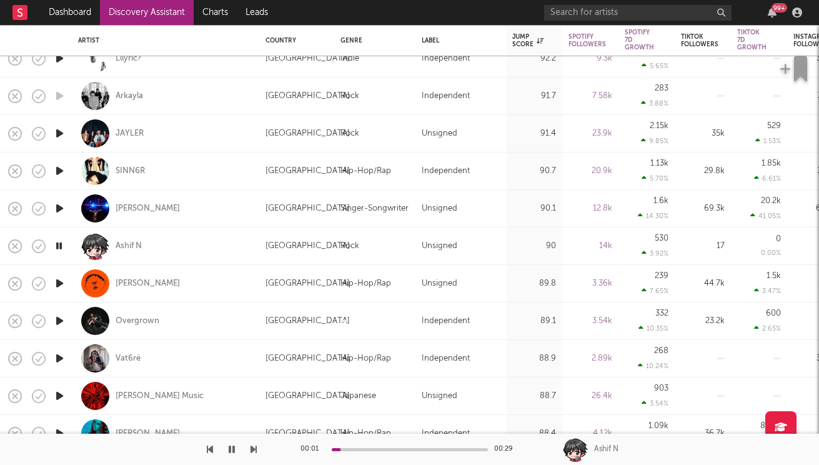
click at [64, 319] on icon "button" at bounding box center [59, 321] width 13 height 16
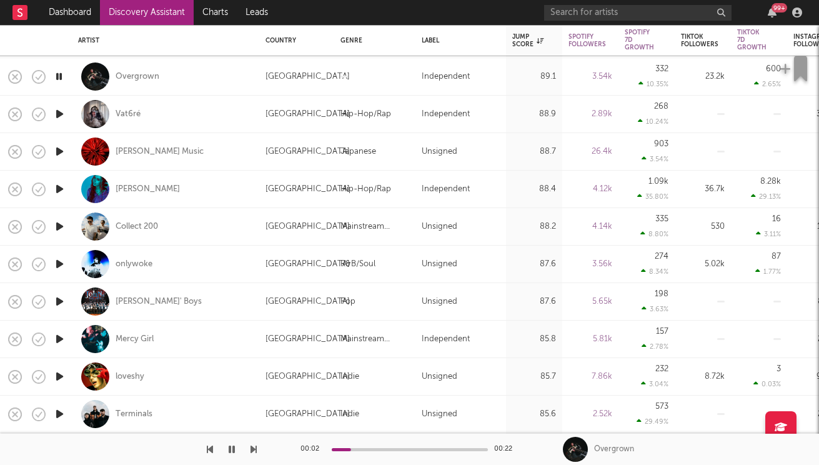
click at [62, 186] on icon "button" at bounding box center [59, 189] width 13 height 16
click at [102, 185] on div at bounding box center [95, 189] width 28 height 28
select select "1w"
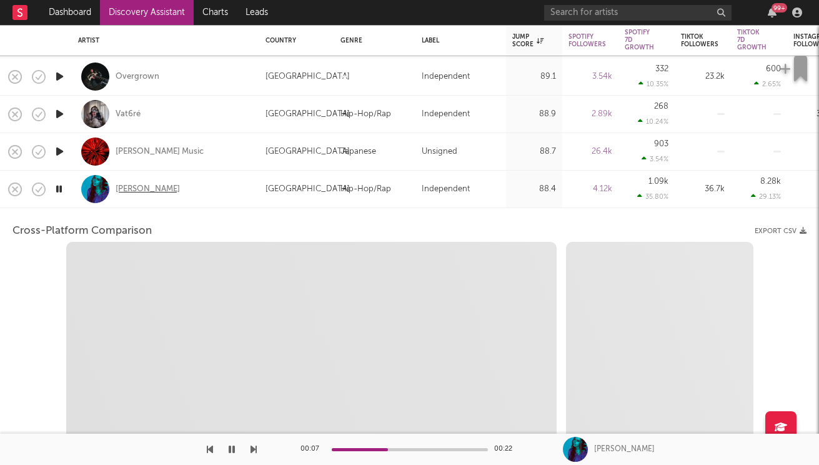
click at [122, 190] on div "[PERSON_NAME]" at bounding box center [148, 189] width 64 height 11
select select "1m"
select select "6m"
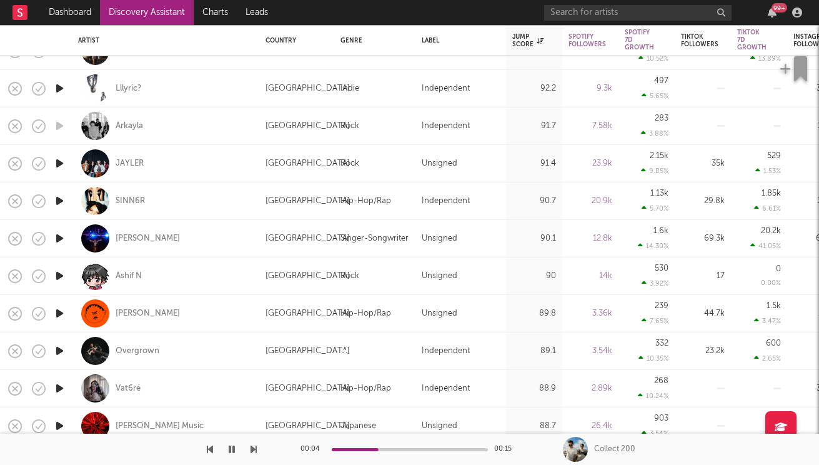
click at [61, 314] on icon "button" at bounding box center [59, 313] width 13 height 16
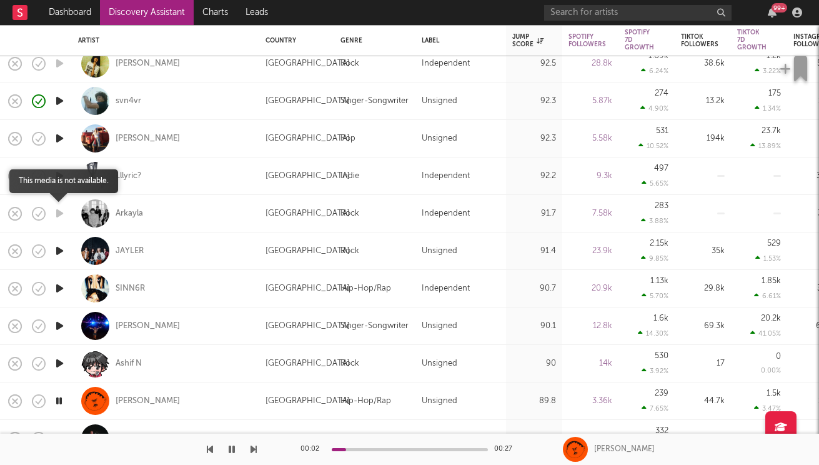
click at [61, 207] on icon "button" at bounding box center [59, 213] width 13 height 16
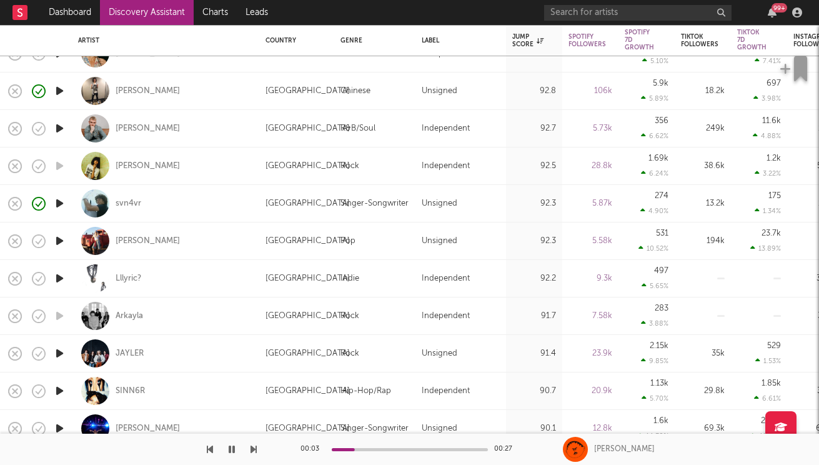
click at [55, 242] on icon "button" at bounding box center [59, 241] width 13 height 16
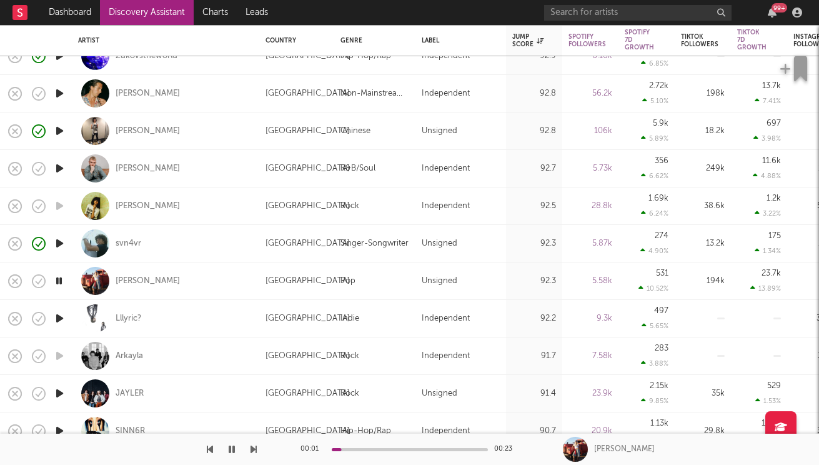
click at [59, 319] on icon "button" at bounding box center [59, 318] width 13 height 16
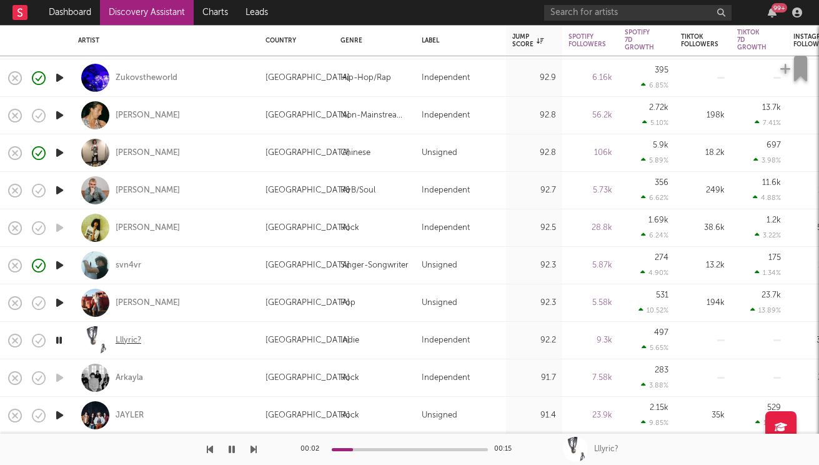
click at [127, 342] on div "Lllyric?" at bounding box center [129, 340] width 26 height 11
click at [60, 115] on icon "button" at bounding box center [59, 115] width 13 height 16
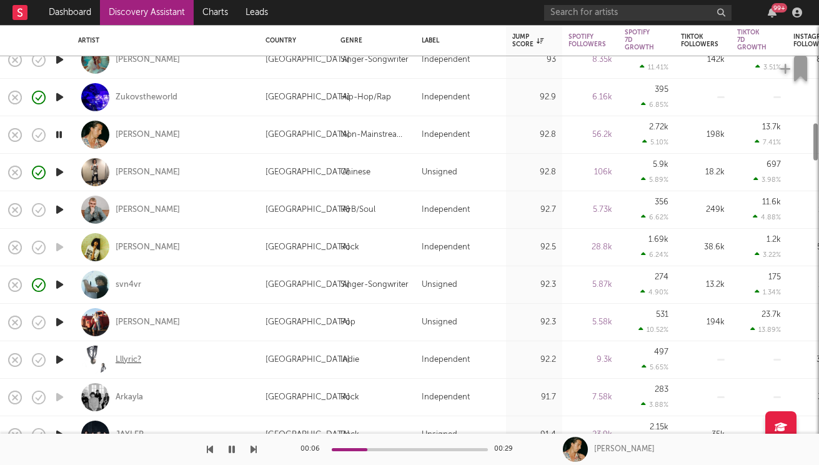
click at [126, 356] on div "Lllyric?" at bounding box center [129, 359] width 26 height 11
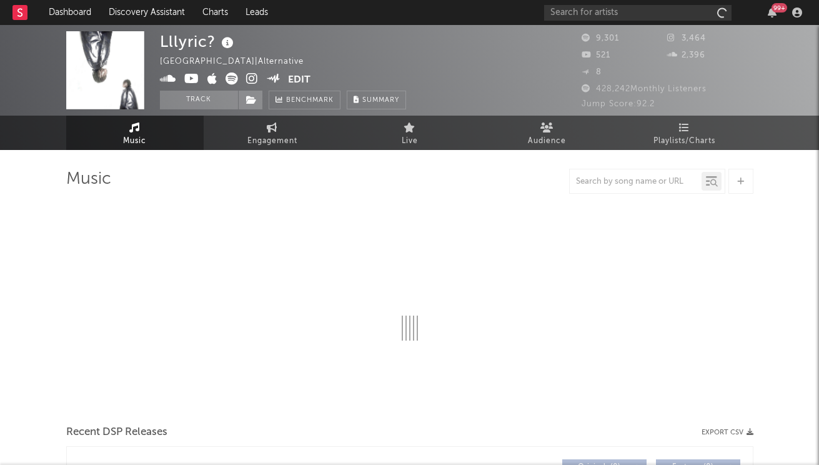
select select "6m"
